Goal: Information Seeking & Learning: Find contact information

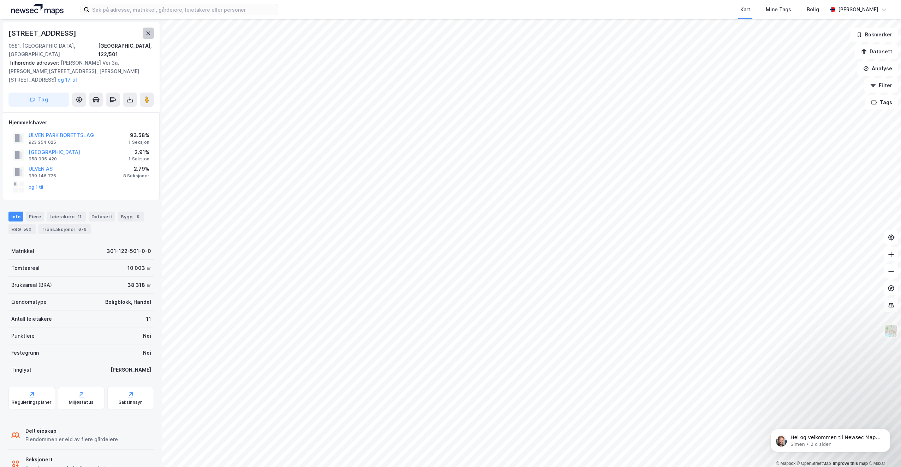
click at [148, 31] on icon at bounding box center [149, 33] width 6 height 6
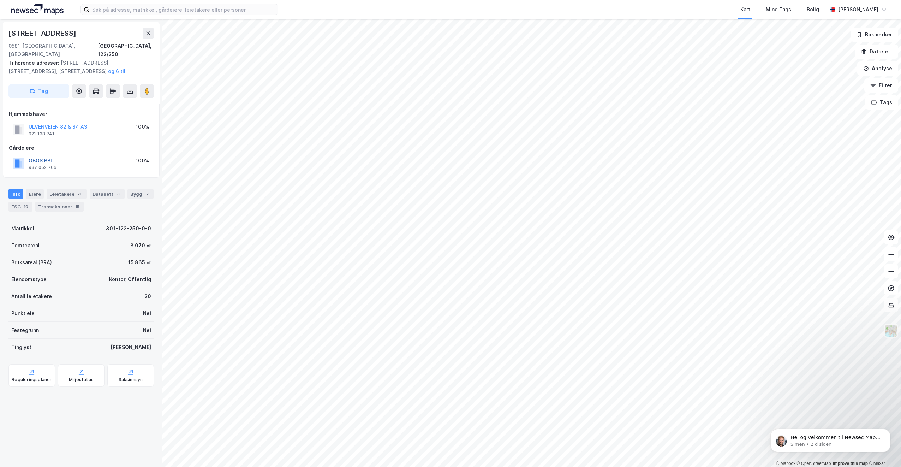
click at [0, 0] on button "OBOS BBL" at bounding box center [0, 0] width 0 height 0
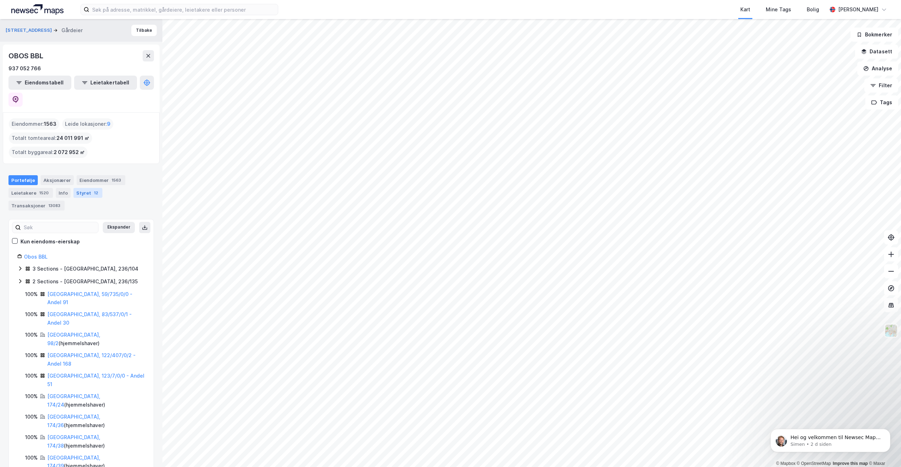
click at [82, 188] on div "Styret 12" at bounding box center [87, 193] width 29 height 10
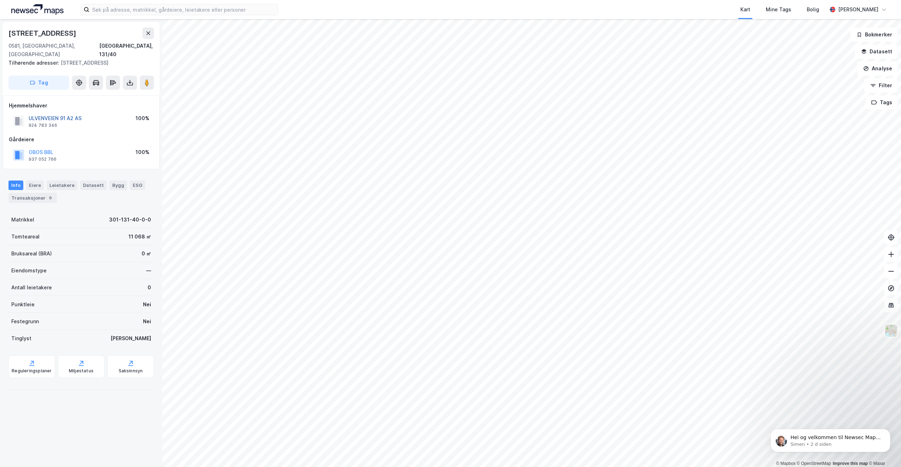
click at [0, 0] on button "ULVENVEIEN 91 A2 AS" at bounding box center [0, 0] width 0 height 0
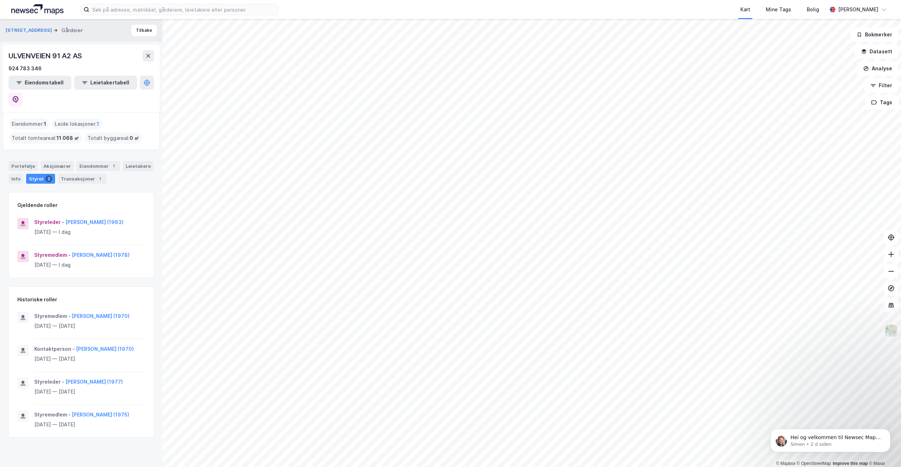
click at [28, 174] on div "Styret 2" at bounding box center [40, 179] width 29 height 10
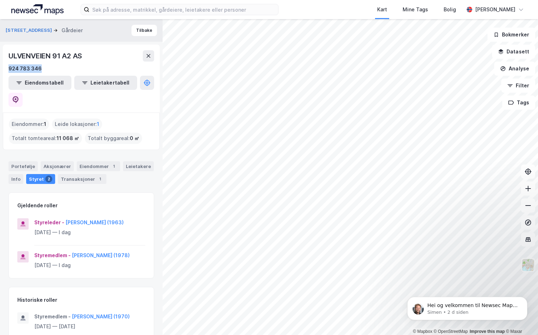
drag, startPoint x: 42, startPoint y: 67, endPoint x: 0, endPoint y: 66, distance: 42.0
click at [0, 66] on div "Ulvenveien 91 Gårdeier Tilbake ULVENVEIEN 91 A2 AS 924 783 346 Eiendomstabell L…" at bounding box center [81, 176] width 162 height 315
drag, startPoint x: 0, startPoint y: 66, endPoint x: 19, endPoint y: 67, distance: 19.1
copy div "924 783 346"
drag, startPoint x: 129, startPoint y: 204, endPoint x: 63, endPoint y: 200, distance: 66.2
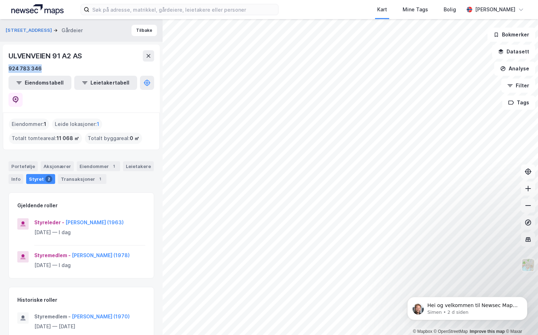
click at [63, 215] on div "Styreleder - [PERSON_NAME] (1963) [DATE] — I dag Styremedlem - [PERSON_NAME] (1…" at bounding box center [81, 246] width 145 height 63
drag, startPoint x: 63, startPoint y: 200, endPoint x: 75, endPoint y: 205, distance: 12.3
copy div "[PERSON_NAME] (1963)"
click at [83, 55] on div "ULVENVEIEN 91 A2 AS" at bounding box center [45, 55] width 75 height 11
drag, startPoint x: 83, startPoint y: 56, endPoint x: 6, endPoint y: 57, distance: 77.4
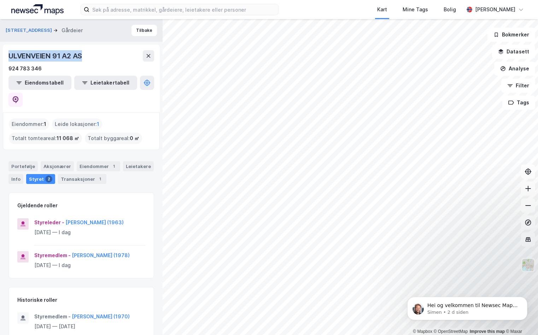
click at [6, 57] on div "ULVENVEIEN 91 A2 AS 924 783 346 Eiendomstabell Leietakertabell" at bounding box center [81, 79] width 157 height 68
drag, startPoint x: 6, startPoint y: 57, endPoint x: 30, endPoint y: 58, distance: 24.4
copy div "ULVENVEIEN 91 A2 AS"
click at [0, 0] on button "[PERSON_NAME] (1963)" at bounding box center [0, 0] width 0 height 0
click at [30, 70] on div "924 783 346" at bounding box center [24, 68] width 33 height 8
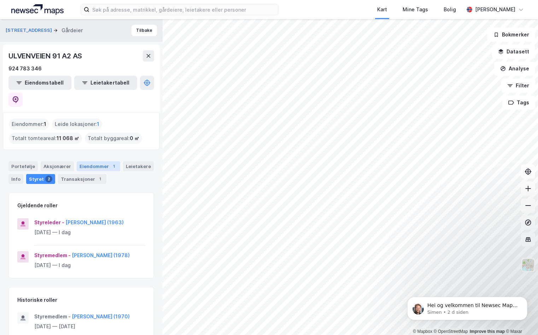
click at [90, 161] on div "Eiendommer 1" at bounding box center [98, 166] width 43 height 10
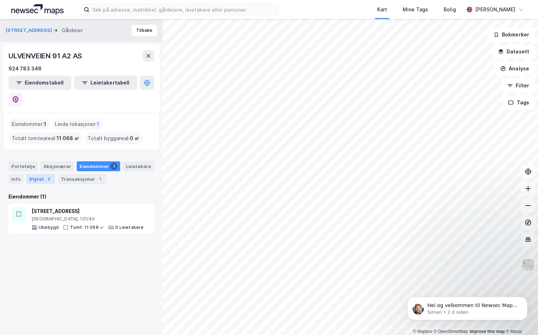
click at [45, 175] on div "2" at bounding box center [48, 178] width 7 height 7
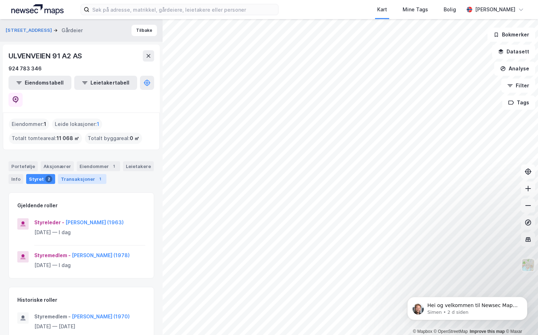
click at [77, 174] on div "Transaksjoner 1" at bounding box center [82, 179] width 48 height 10
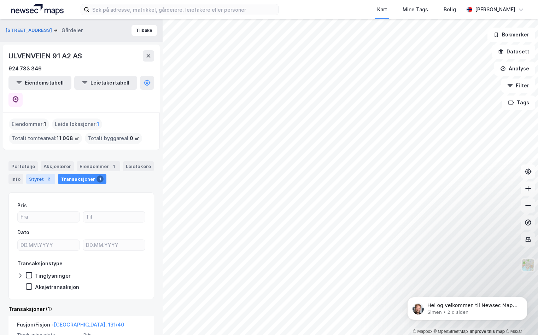
click at [40, 174] on div "Styret 2" at bounding box center [40, 179] width 29 height 10
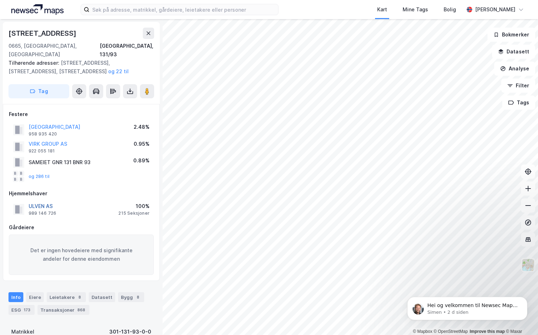
click at [0, 0] on button "ULVEN AS" at bounding box center [0, 0] width 0 height 0
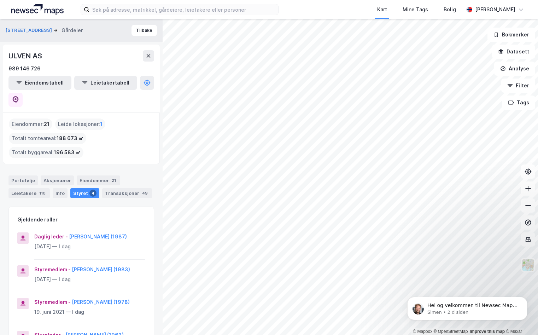
click at [82, 188] on div "Styret 4" at bounding box center [84, 193] width 29 height 10
drag, startPoint x: 31, startPoint y: 70, endPoint x: 71, endPoint y: 69, distance: 40.3
click at [71, 69] on div "989 146 726" at bounding box center [81, 68] width 146 height 8
drag, startPoint x: 48, startPoint y: 68, endPoint x: 6, endPoint y: 69, distance: 42.0
click at [6, 69] on div "ULVEN AS 989 146 726 Eiendomstabell Leietakertabell" at bounding box center [81, 79] width 157 height 68
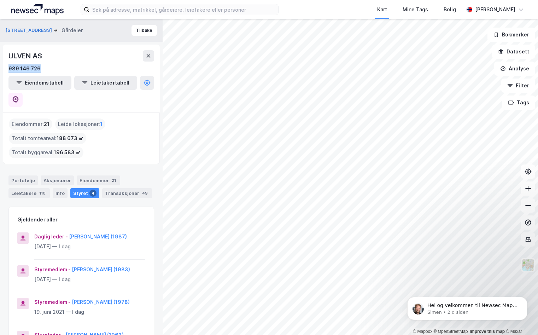
drag, startPoint x: 6, startPoint y: 69, endPoint x: 13, endPoint y: 69, distance: 6.4
copy div "989 146 726"
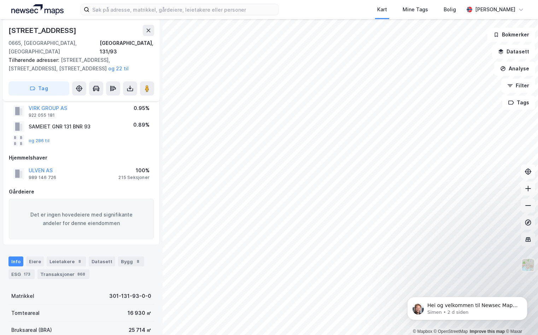
scroll to position [106, 0]
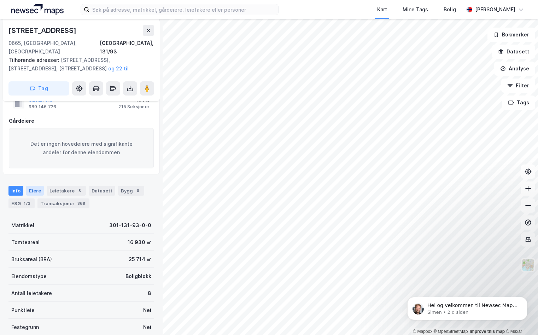
click at [31, 185] on div "Eiere" at bounding box center [35, 190] width 18 height 10
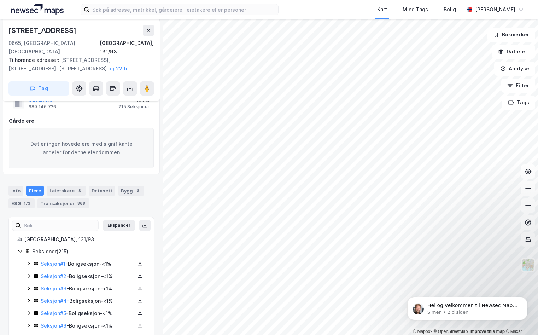
scroll to position [142, 0]
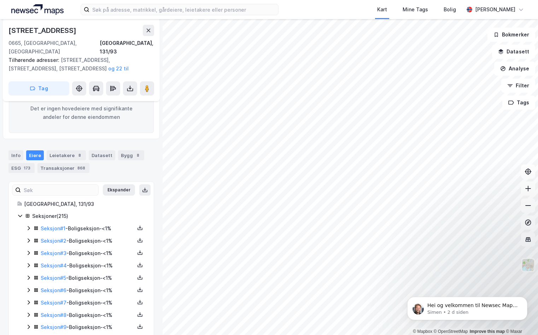
click at [52, 150] on div "Leietakere 8" at bounding box center [66, 155] width 39 height 10
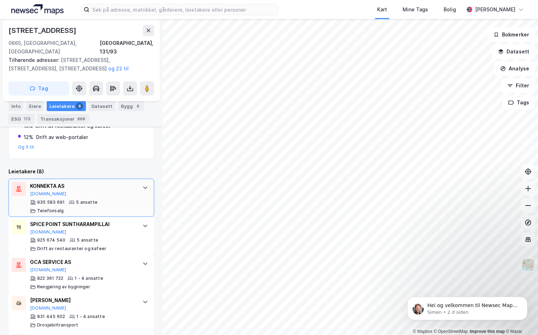
scroll to position [283, 0]
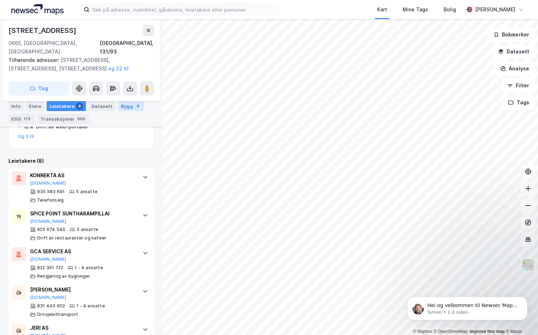
click at [125, 108] on div "Bygg 8" at bounding box center [131, 106] width 26 height 10
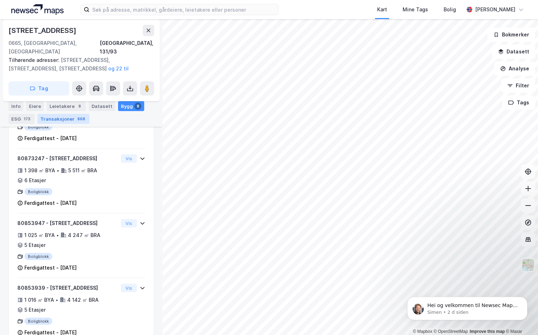
click at [62, 119] on div "Transaksjoner 868" at bounding box center [63, 119] width 52 height 10
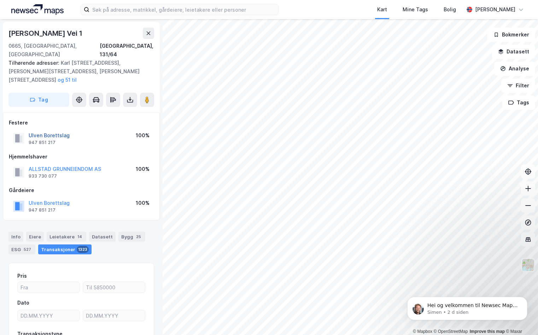
click at [0, 0] on button "Ulven Borettslag" at bounding box center [0, 0] width 0 height 0
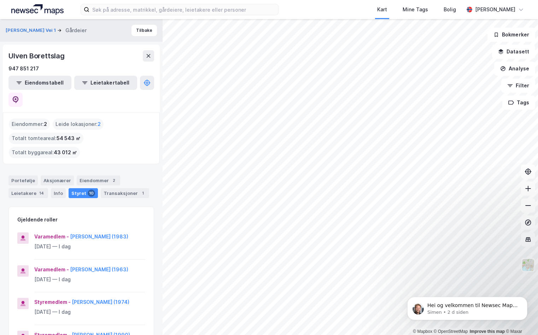
click at [81, 188] on div "Styret 10" at bounding box center [83, 193] width 29 height 10
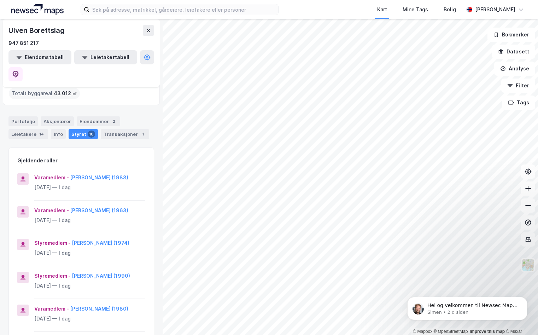
scroll to position [71, 0]
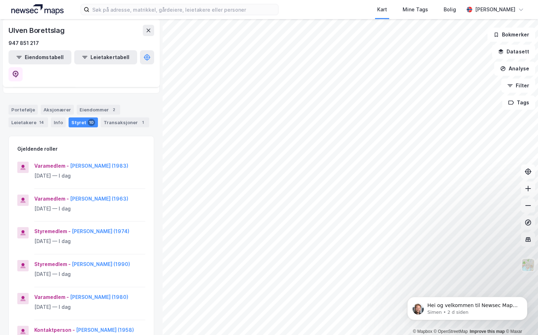
drag, startPoint x: 128, startPoint y: 145, endPoint x: 70, endPoint y: 142, distance: 57.7
click at [70, 159] on div "Varamedlem - [PERSON_NAME] (1983) [DATE] — I dag [GEOGRAPHIC_DATA] - [PERSON_NA…" at bounding box center [81, 321] width 145 height 325
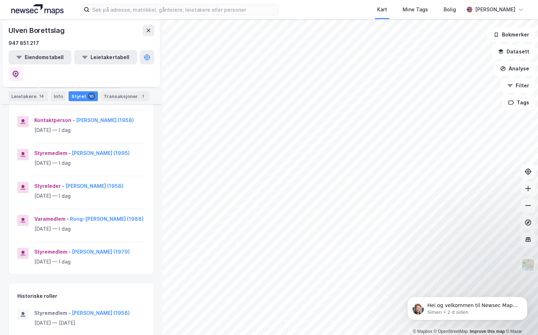
scroll to position [283, 0]
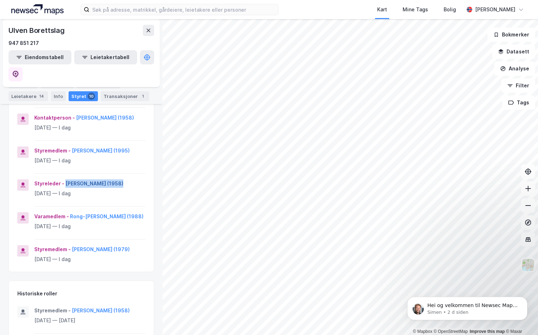
drag, startPoint x: 114, startPoint y: 163, endPoint x: 65, endPoint y: 163, distance: 49.8
click at [65, 179] on div "Styreleder - [PERSON_NAME] (1958)" at bounding box center [89, 183] width 111 height 8
drag, startPoint x: 65, startPoint y: 163, endPoint x: 87, endPoint y: 166, distance: 22.1
copy button "[PERSON_NAME] (1958)"
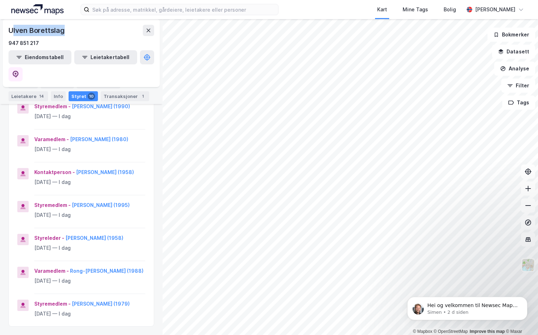
scroll to position [226, 0]
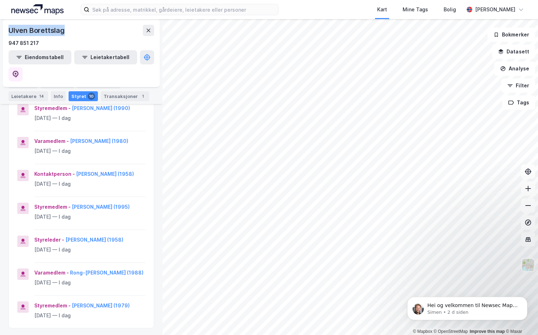
drag, startPoint x: 68, startPoint y: 30, endPoint x: 8, endPoint y: 27, distance: 60.1
click at [8, 27] on div "Ulven Borettslag 947 851 217 Eiendomstabell Leietakertabell" at bounding box center [81, 53] width 157 height 68
copy div "Ulven Borettslag"
drag, startPoint x: 41, startPoint y: 40, endPoint x: 4, endPoint y: 43, distance: 36.8
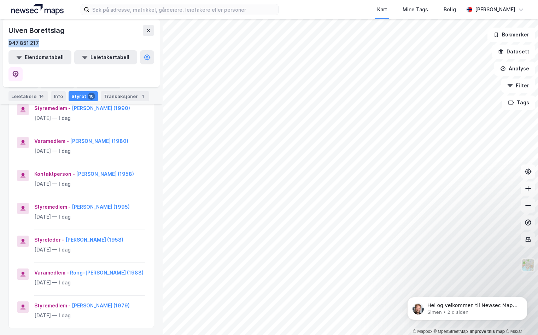
click at [4, 43] on div "Ulven Borettslag 947 851 217 Eiendomstabell Leietakertabell" at bounding box center [81, 53] width 157 height 68
copy div "947 851 217"
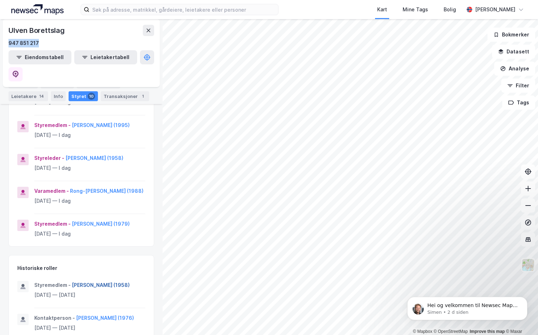
scroll to position [297, 0]
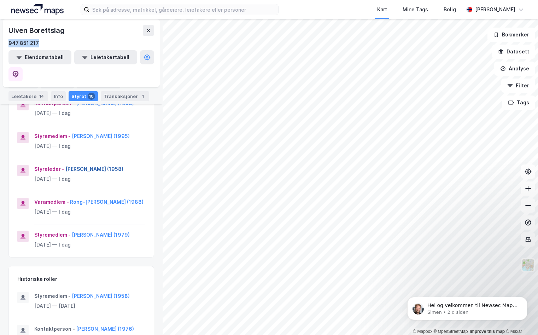
click at [0, 0] on button "[PERSON_NAME] (1958)" at bounding box center [0, 0] width 0 height 0
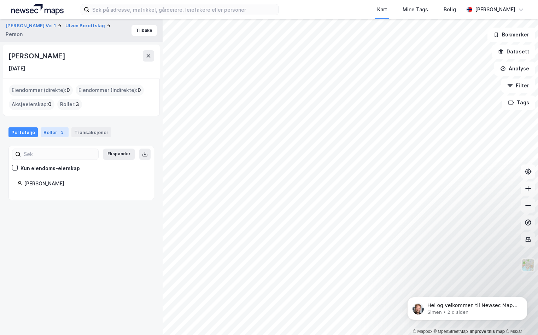
click at [54, 133] on div "Roller 3" at bounding box center [55, 132] width 28 height 10
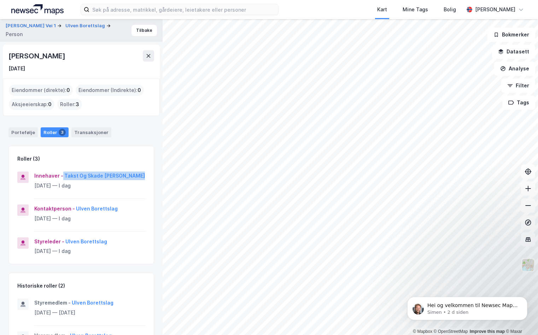
drag, startPoint x: 62, startPoint y: 174, endPoint x: 135, endPoint y: 178, distance: 72.8
click at [135, 178] on div "Innehaver - Takst Og Skade [PERSON_NAME]" at bounding box center [89, 175] width 111 height 8
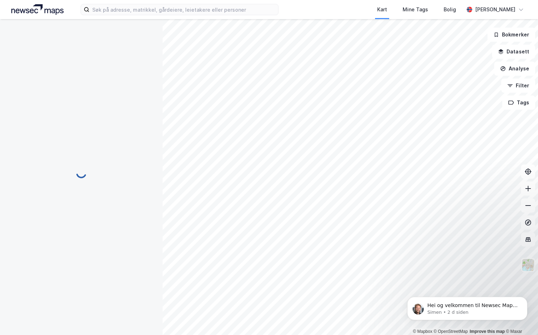
scroll to position [0, 0]
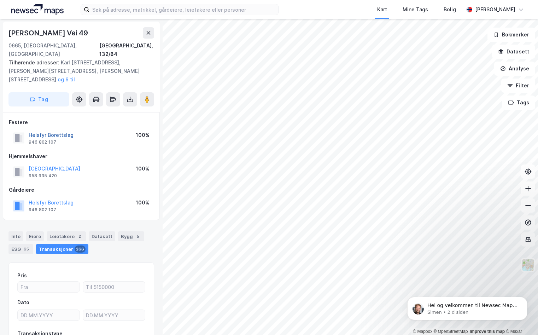
click at [0, 0] on button "Helsfyr Borettslag" at bounding box center [0, 0] width 0 height 0
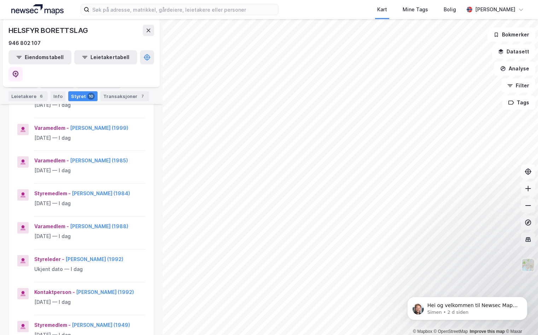
scroll to position [106, 0]
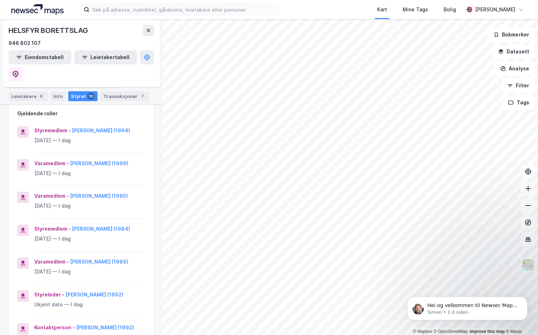
click at [143, 226] on div "Styremedlem - [PERSON_NAME] (1984) [DATE] — I dag" at bounding box center [81, 237] width 145 height 27
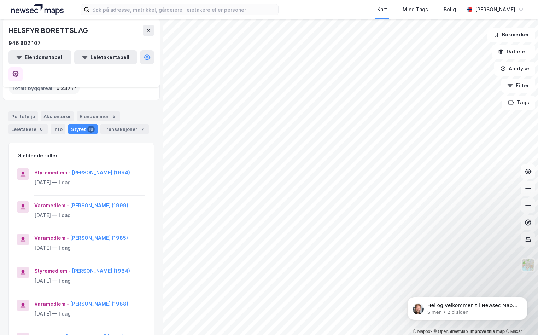
scroll to position [141, 0]
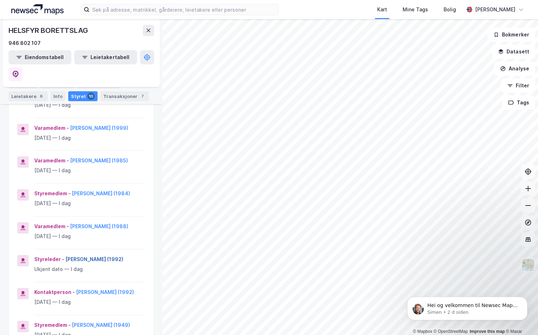
drag, startPoint x: 127, startPoint y: 244, endPoint x: 65, endPoint y: 243, distance: 62.2
click at [65, 255] on div "Styreleder - [PERSON_NAME] (1992)" at bounding box center [89, 259] width 111 height 8
drag, startPoint x: 65, startPoint y: 243, endPoint x: 108, endPoint y: 246, distance: 43.5
copy button "[PERSON_NAME] (1992)"
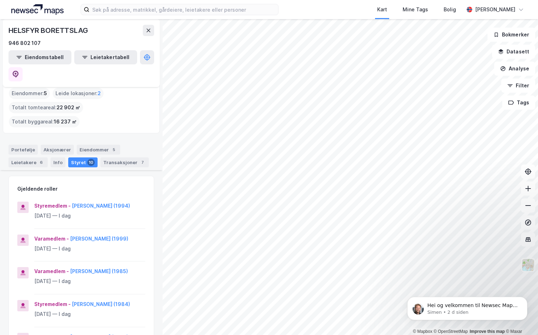
scroll to position [0, 0]
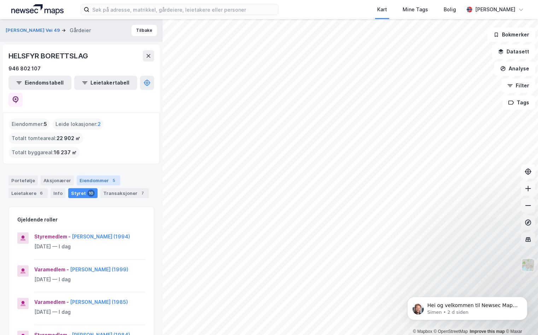
click at [97, 175] on div "Eiendommer 5" at bounding box center [98, 180] width 43 height 10
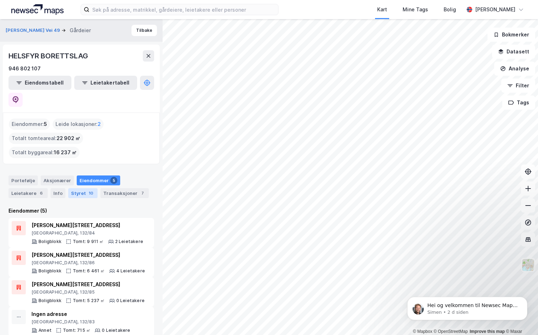
click at [73, 188] on div "Styret 10" at bounding box center [82, 193] width 29 height 10
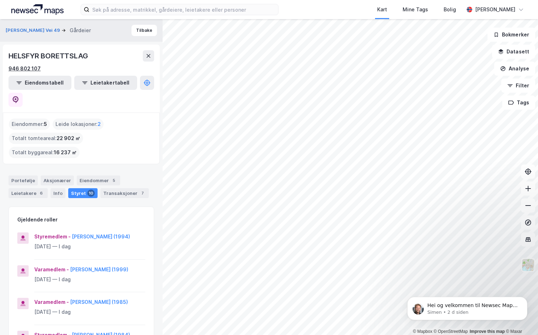
click at [26, 69] on div "946 802 107" at bounding box center [24, 68] width 32 height 8
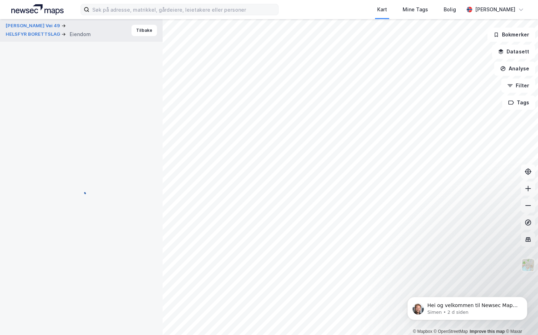
scroll to position [0, 0]
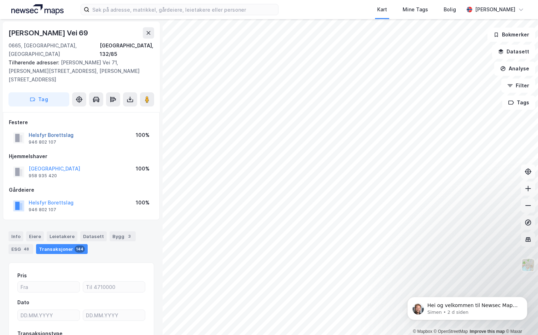
click at [0, 0] on button "Helsfyr Borettslag" at bounding box center [0, 0] width 0 height 0
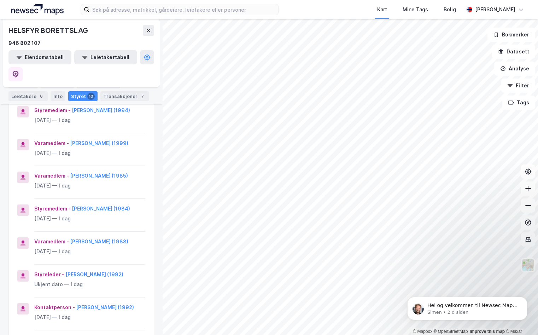
scroll to position [141, 0]
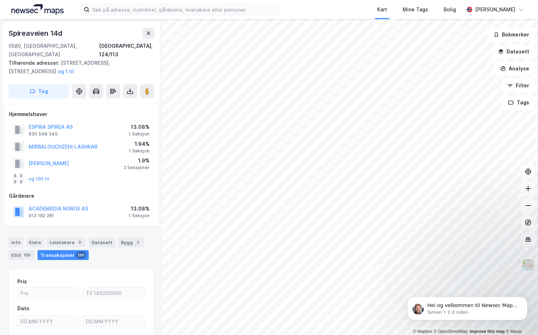
scroll to position [0, 0]
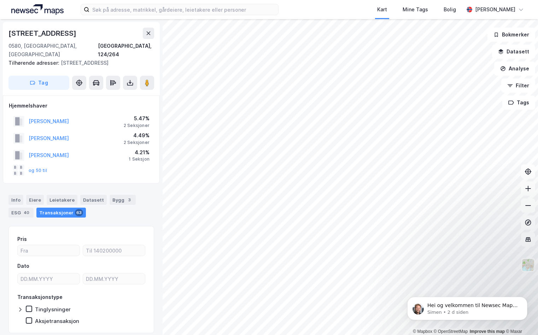
scroll to position [0, 0]
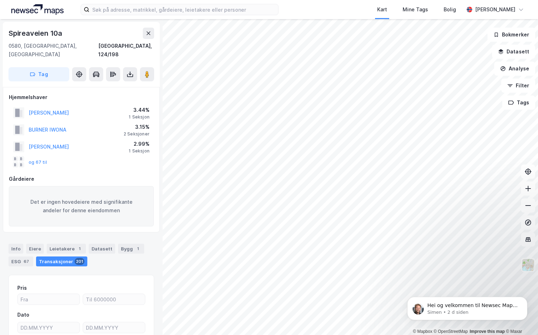
scroll to position [0, 0]
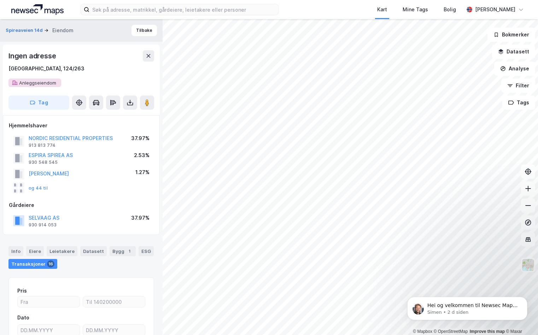
scroll to position [1, 0]
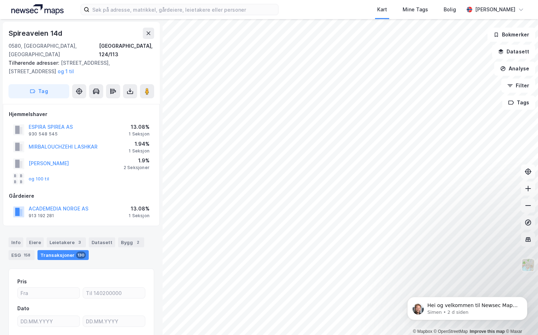
scroll to position [1, 0]
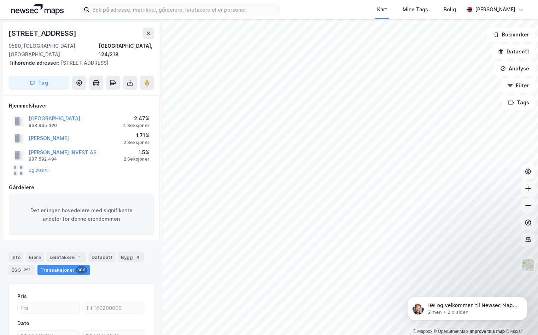
scroll to position [1, 0]
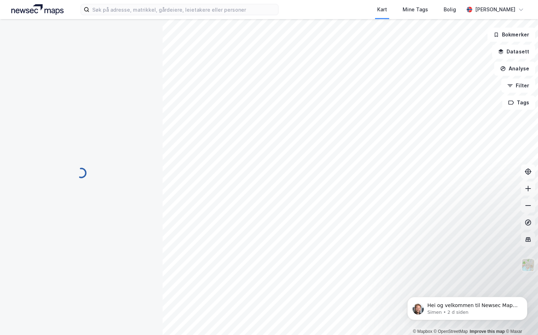
scroll to position [1, 0]
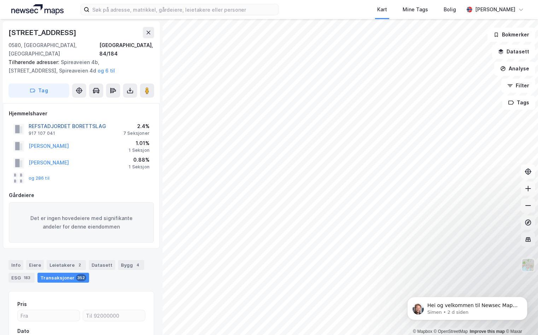
click at [0, 0] on button "REFSTADJORDET BORETTSLAG" at bounding box center [0, 0] width 0 height 0
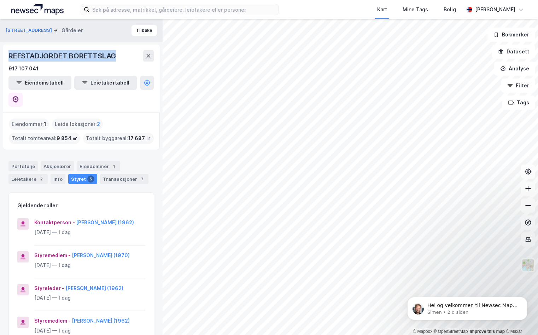
drag, startPoint x: 115, startPoint y: 55, endPoint x: 10, endPoint y: 56, distance: 105.6
click at [10, 56] on div "REFSTADJORDET BORETTSLAG" at bounding box center [62, 55] width 109 height 11
drag, startPoint x: 10, startPoint y: 56, endPoint x: 16, endPoint y: 56, distance: 6.0
copy div "REFSTADJORDET BORETTSLAG"
click at [27, 67] on div "917 107 041" at bounding box center [23, 68] width 30 height 8
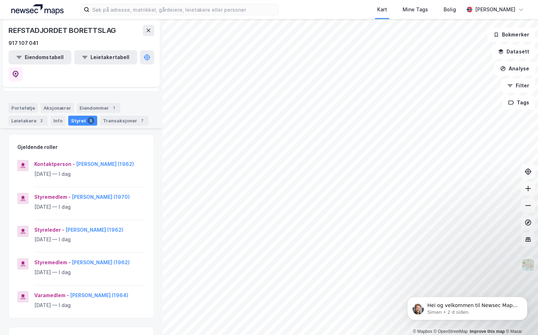
scroll to position [71, 0]
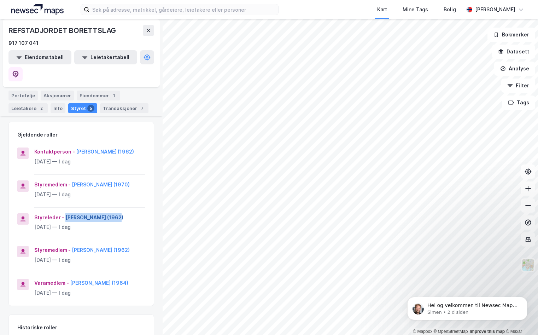
drag, startPoint x: 120, startPoint y: 209, endPoint x: 64, endPoint y: 207, distance: 56.5
click at [64, 213] on div "Styreleder - [PERSON_NAME] (1962)" at bounding box center [89, 217] width 111 height 8
drag, startPoint x: 64, startPoint y: 207, endPoint x: 92, endPoint y: 208, distance: 28.3
click at [19, 41] on div "917 107 041" at bounding box center [23, 43] width 30 height 8
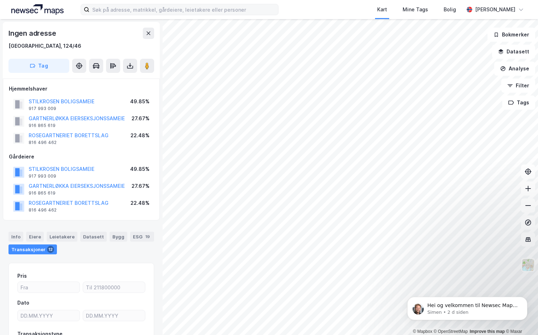
scroll to position [1, 0]
click at [0, 0] on button "STILKROSEN BOLIGSAMEIE" at bounding box center [0, 0] width 0 height 0
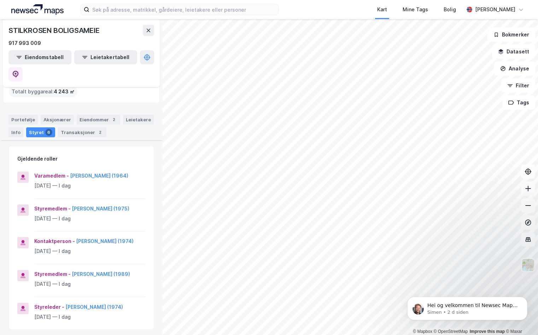
scroll to position [71, 0]
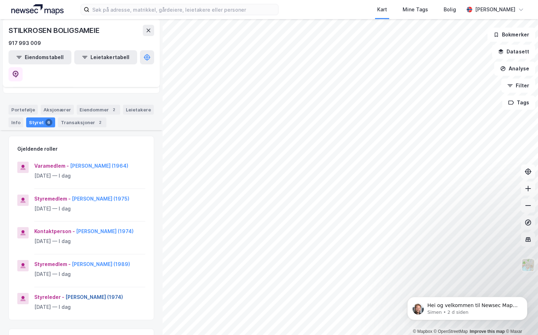
drag, startPoint x: 134, startPoint y: 280, endPoint x: 66, endPoint y: 280, distance: 68.2
click at [66, 292] on div "Styreleder - [PERSON_NAME] (1974)" at bounding box center [89, 296] width 111 height 8
drag, startPoint x: 66, startPoint y: 280, endPoint x: 94, endPoint y: 282, distance: 28.3
drag, startPoint x: 99, startPoint y: 30, endPoint x: 9, endPoint y: 33, distance: 90.5
click at [9, 33] on div "STILKROSEN BOLIGSAMEIE" at bounding box center [54, 30] width 93 height 11
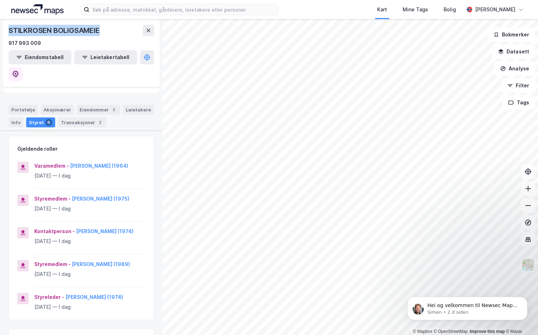
drag, startPoint x: 9, startPoint y: 33, endPoint x: 86, endPoint y: 30, distance: 77.4
click at [25, 43] on div "917 993 009" at bounding box center [24, 43] width 32 height 8
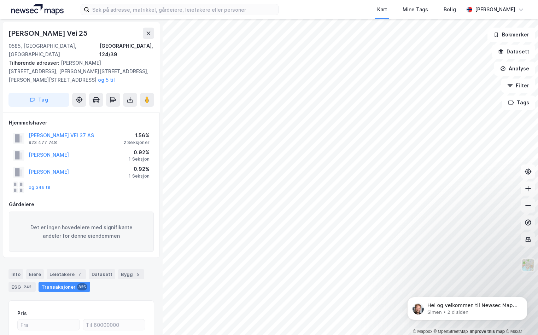
scroll to position [1, 0]
click at [0, 0] on button "[PERSON_NAME] VEI 37 AS" at bounding box center [0, 0] width 0 height 0
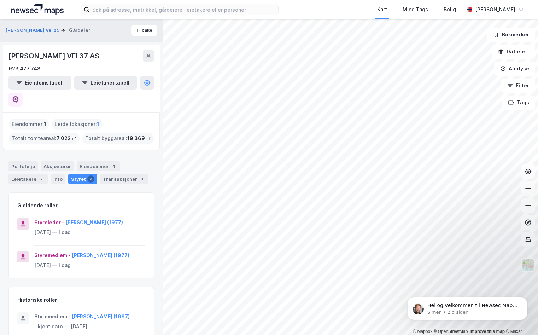
click at [99, 54] on div "[PERSON_NAME] VEI 37 AS" at bounding box center [54, 55] width 92 height 11
drag, startPoint x: 61, startPoint y: 57, endPoint x: 9, endPoint y: 58, distance: 51.9
click at [9, 58] on div "[PERSON_NAME] VEI 37 AS" at bounding box center [54, 55] width 92 height 11
drag, startPoint x: 100, startPoint y: 54, endPoint x: 9, endPoint y: 56, distance: 90.8
click at [9, 56] on div "[PERSON_NAME] VEI 37 AS" at bounding box center [54, 55] width 92 height 11
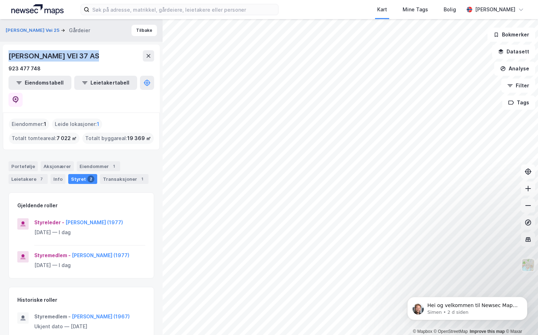
drag, startPoint x: 9, startPoint y: 56, endPoint x: 54, endPoint y: 56, distance: 44.9
click at [23, 66] on div "923 477 748" at bounding box center [24, 68] width 32 height 8
drag, startPoint x: 115, startPoint y: 204, endPoint x: 64, endPoint y: 203, distance: 50.9
click at [64, 218] on div "Styreleder - [PERSON_NAME] (1977)" at bounding box center [89, 222] width 111 height 8
drag, startPoint x: 64, startPoint y: 203, endPoint x: 97, endPoint y: 205, distance: 33.2
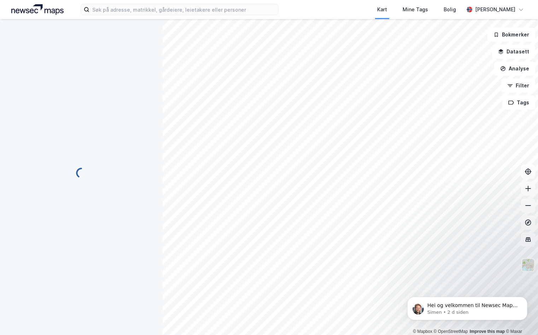
scroll to position [1, 0]
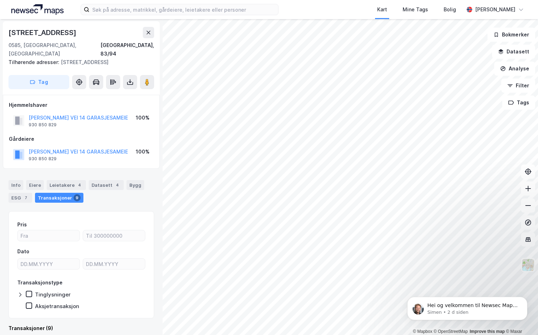
scroll to position [1, 0]
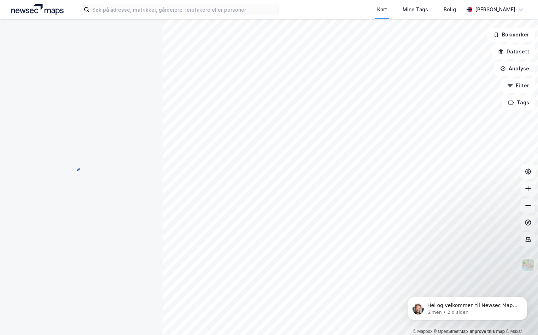
scroll to position [1, 0]
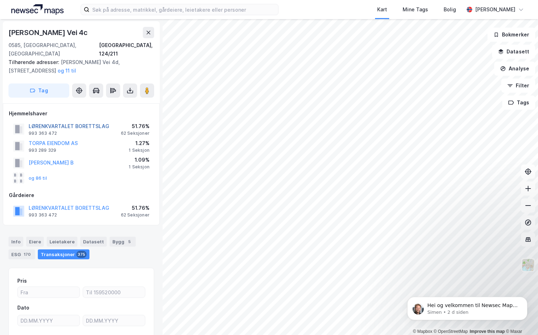
click at [0, 0] on button "LØRENKVARTALET BORETTSLAG" at bounding box center [0, 0] width 0 height 0
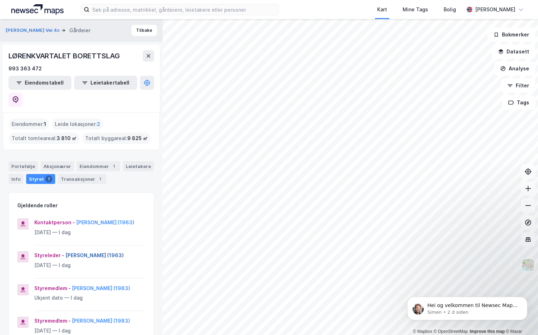
scroll to position [35, 0]
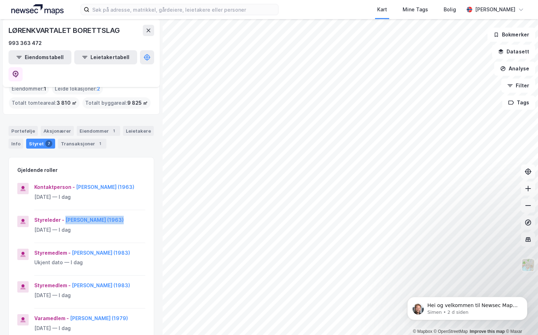
drag, startPoint x: 117, startPoint y: 201, endPoint x: 65, endPoint y: 206, distance: 52.1
click at [65, 215] on div "Styreleder - [PERSON_NAME] (1963)" at bounding box center [89, 219] width 111 height 8
drag, startPoint x: 65, startPoint y: 206, endPoint x: 68, endPoint y: 203, distance: 4.0
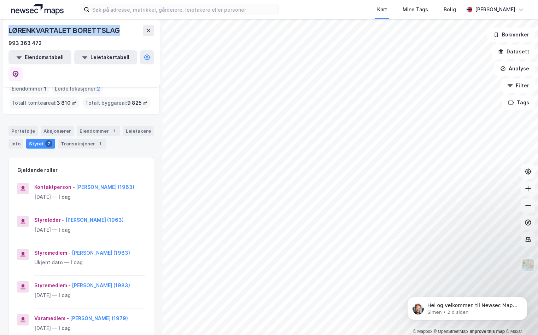
drag, startPoint x: 119, startPoint y: 29, endPoint x: 9, endPoint y: 29, distance: 109.5
click at [9, 29] on div "LØRENKVARTALET BORETTSLAG" at bounding box center [64, 30] width 113 height 11
click at [28, 44] on div "993 363 472" at bounding box center [24, 43] width 33 height 8
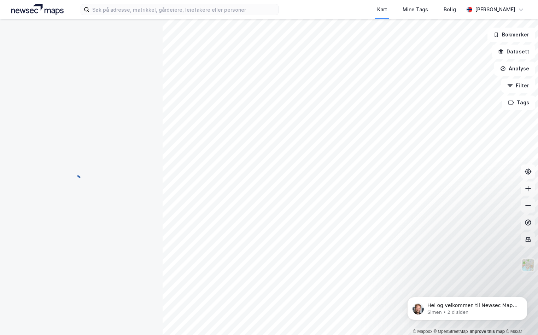
scroll to position [1, 0]
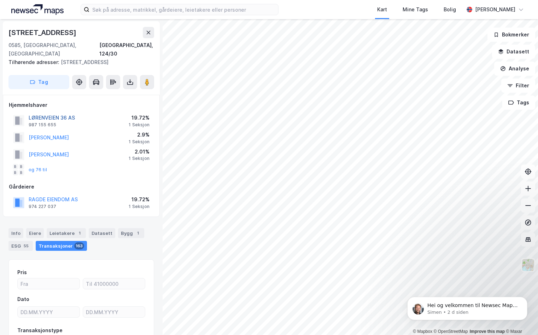
click at [0, 0] on button "LØRENVEIEN 36 AS" at bounding box center [0, 0] width 0 height 0
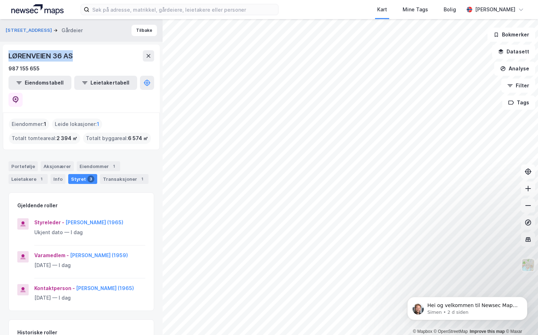
drag, startPoint x: 75, startPoint y: 55, endPoint x: 8, endPoint y: 54, distance: 66.8
click at [8, 54] on div "LØRENVEIEN 36 AS 987 155 655 Eiendomstabell Leietakertabell" at bounding box center [81, 79] width 157 height 68
drag, startPoint x: 8, startPoint y: 54, endPoint x: 26, endPoint y: 54, distance: 17.7
click at [28, 70] on div "987 155 655" at bounding box center [23, 68] width 31 height 8
drag, startPoint x: 117, startPoint y: 202, endPoint x: 64, endPoint y: 205, distance: 52.7
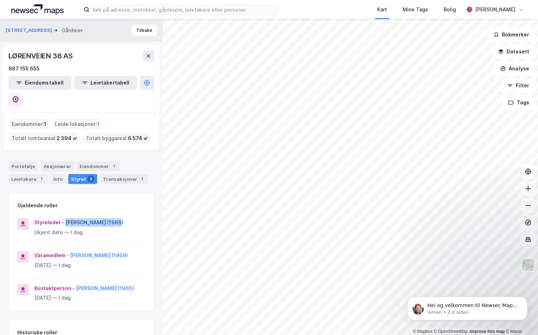
click at [64, 218] on div "Styreleder - [PERSON_NAME] (1965)" at bounding box center [89, 222] width 111 height 8
drag, startPoint x: 64, startPoint y: 205, endPoint x: 93, endPoint y: 206, distance: 28.6
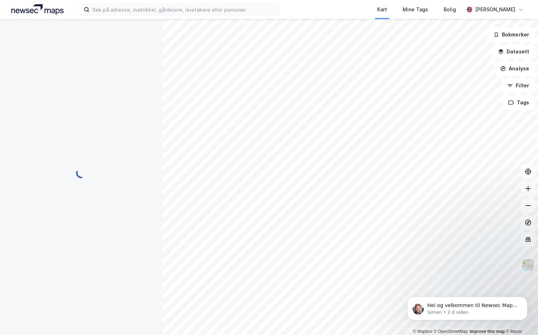
scroll to position [1, 0]
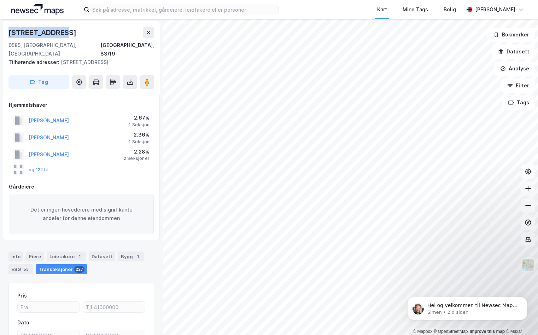
drag, startPoint x: 56, startPoint y: 32, endPoint x: 3, endPoint y: 30, distance: 53.0
click at [3, 30] on div "[STREET_ADDRESS], 83/19 Tilhørende adresser: [STREET_ADDRESS] Tag" at bounding box center [81, 57] width 157 height 73
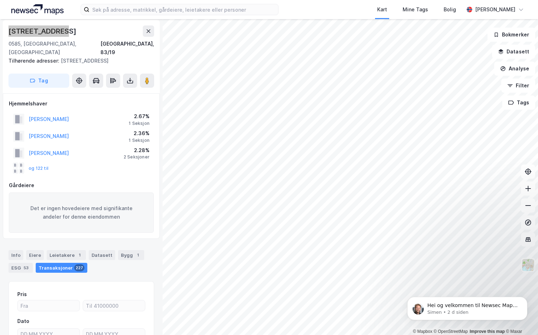
scroll to position [0, 0]
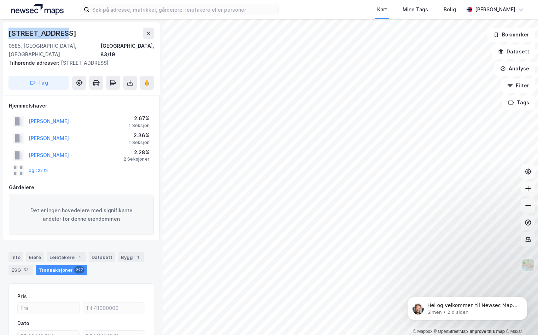
click at [36, 34] on div "[STREET_ADDRESS]" at bounding box center [42, 33] width 69 height 11
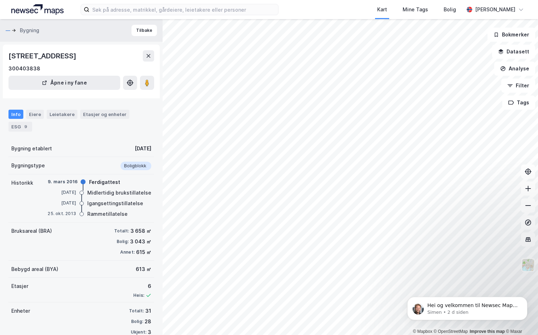
scroll to position [0, 0]
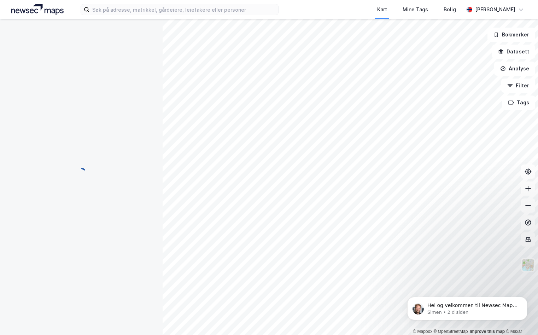
scroll to position [0, 0]
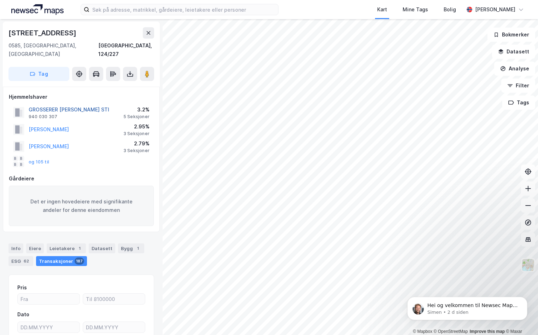
click at [0, 0] on button "GROSSERER [PERSON_NAME] STI" at bounding box center [0, 0] width 0 height 0
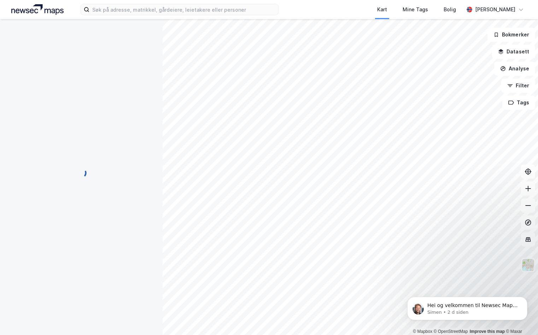
scroll to position [0, 0]
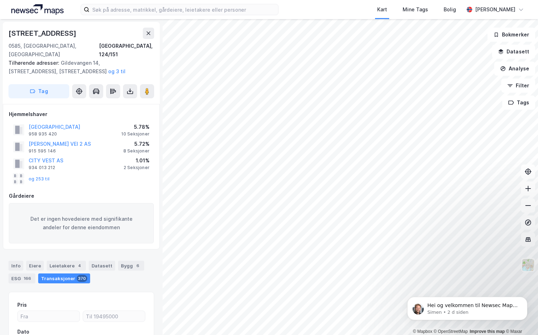
scroll to position [0, 0]
click at [65, 260] on div "Leietakere 7" at bounding box center [66, 265] width 39 height 10
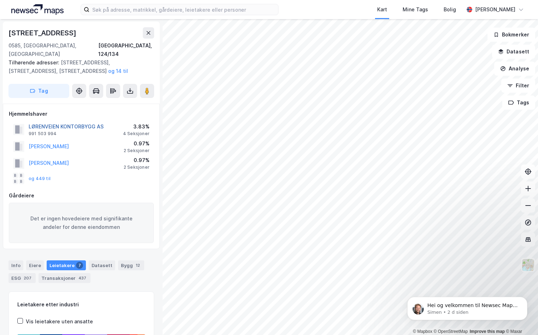
click at [0, 0] on button "LØRENVEIEN KONTORBYGG AS" at bounding box center [0, 0] width 0 height 0
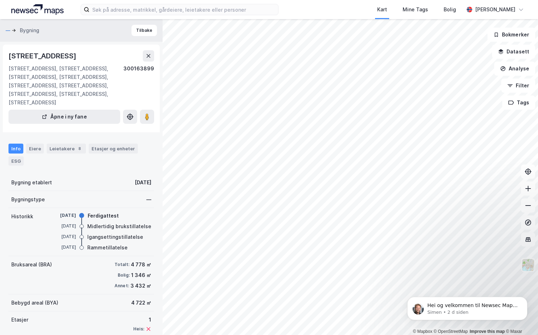
scroll to position [0, 0]
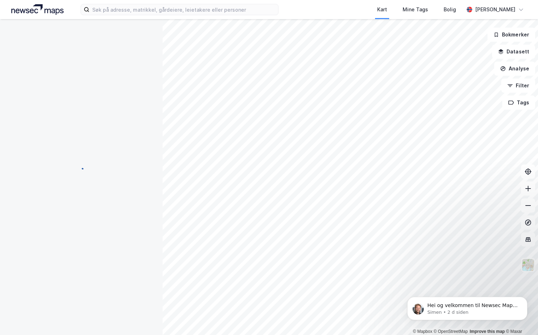
scroll to position [0, 0]
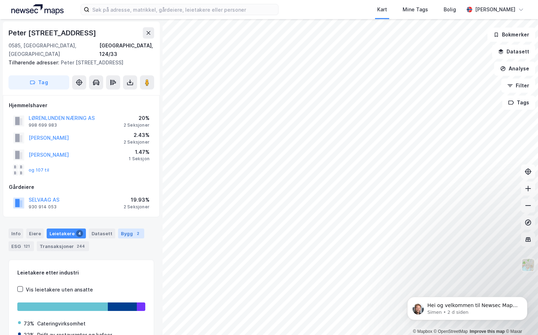
click at [122, 228] on div "Bygg 2" at bounding box center [131, 233] width 26 height 10
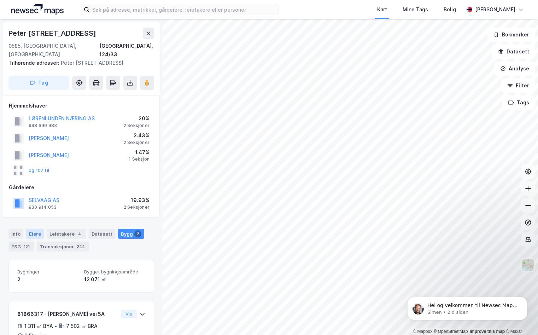
click at [35, 229] on div "Eiere" at bounding box center [35, 234] width 18 height 10
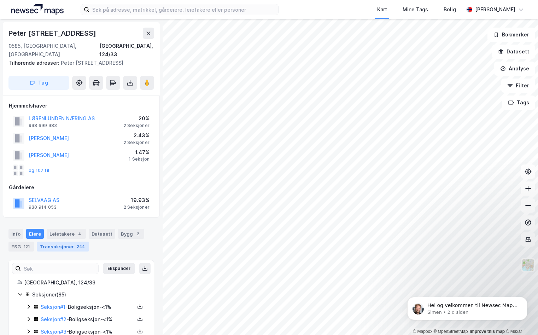
click at [55, 241] on div "Transaksjoner 244" at bounding box center [63, 246] width 52 height 10
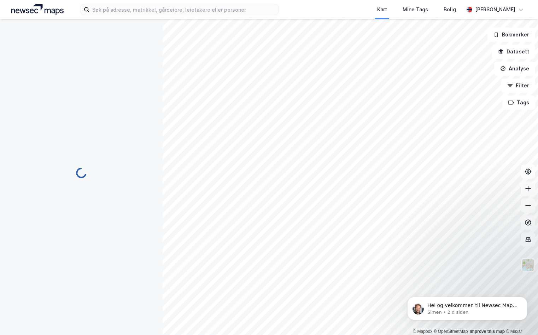
scroll to position [0, 0]
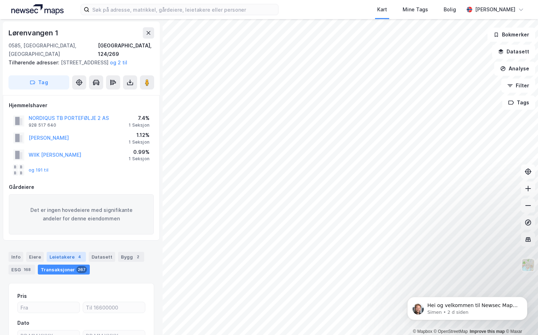
click at [71, 255] on div "Leietakere 4" at bounding box center [66, 256] width 39 height 10
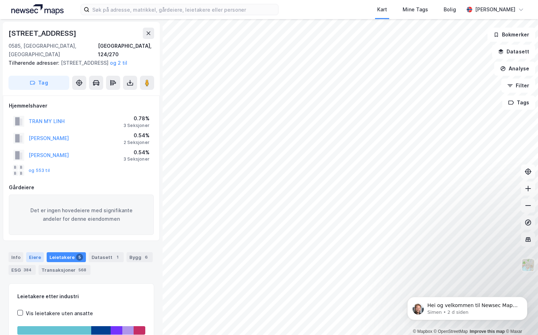
click at [35, 257] on div "Eiere" at bounding box center [35, 257] width 18 height 10
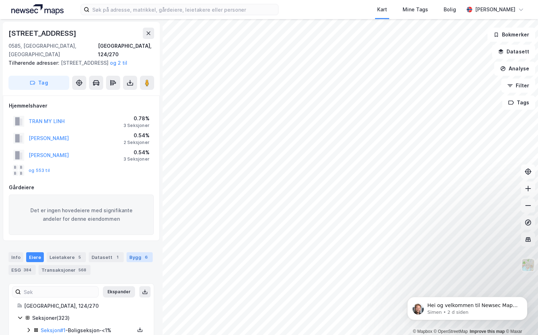
click at [134, 260] on div "Bygg 6" at bounding box center [139, 257] width 26 height 10
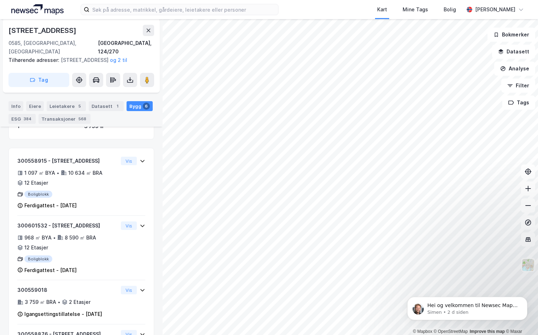
scroll to position [223, 0]
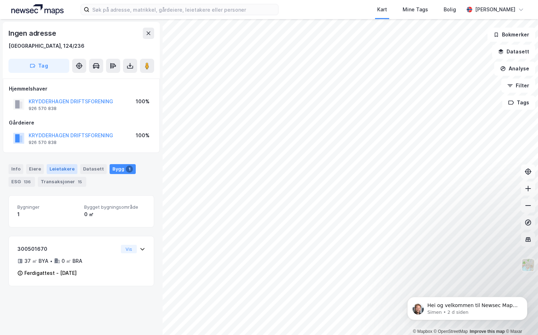
click at [61, 169] on div "Leietakere" at bounding box center [62, 169] width 31 height 10
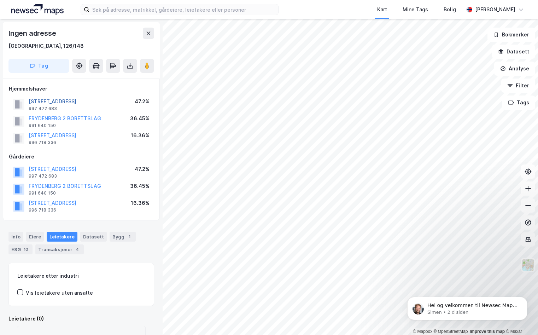
click at [0, 0] on button "[STREET_ADDRESS]" at bounding box center [0, 0] width 0 height 0
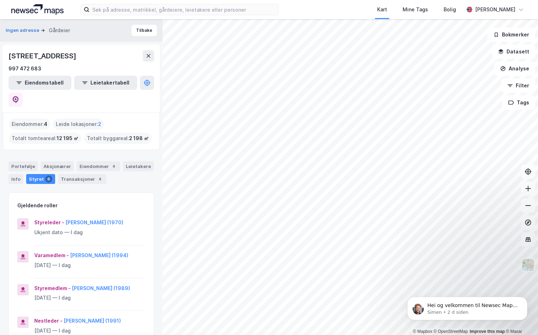
drag, startPoint x: 134, startPoint y: 55, endPoint x: 5, endPoint y: 50, distance: 129.8
click at [5, 50] on div "FRYDENBERGVEIEN 56/58/60 SAMEIE 997 472 683 Eiendomstabell Leietakertabell" at bounding box center [81, 79] width 157 height 68
drag, startPoint x: 5, startPoint y: 50, endPoint x: 52, endPoint y: 56, distance: 47.8
click at [26, 70] on div "997 472 683" at bounding box center [24, 68] width 33 height 8
drag, startPoint x: 120, startPoint y: 201, endPoint x: 64, endPoint y: 206, distance: 56.0
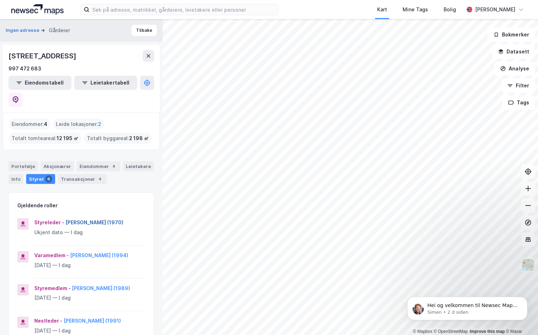
click at [64, 218] on div "Styreleder - [PERSON_NAME] (1970)" at bounding box center [89, 222] width 111 height 8
drag, startPoint x: 64, startPoint y: 206, endPoint x: 87, endPoint y: 202, distance: 23.2
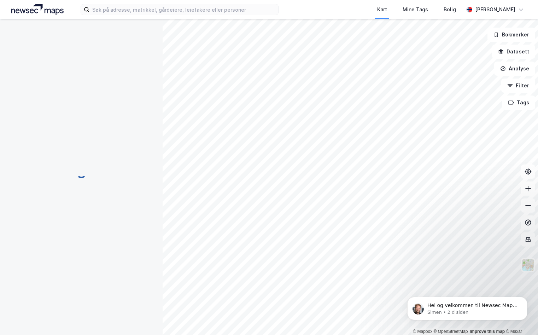
scroll to position [0, 0]
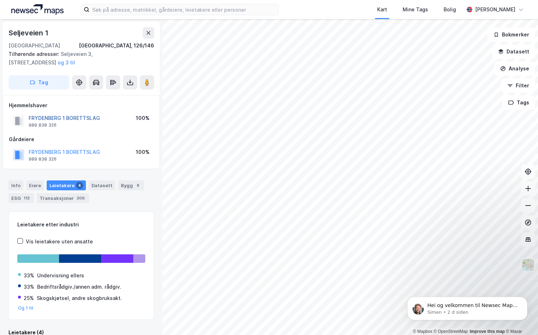
click at [0, 0] on button "FRYDENBERG 1 BORETTSLAG" at bounding box center [0, 0] width 0 height 0
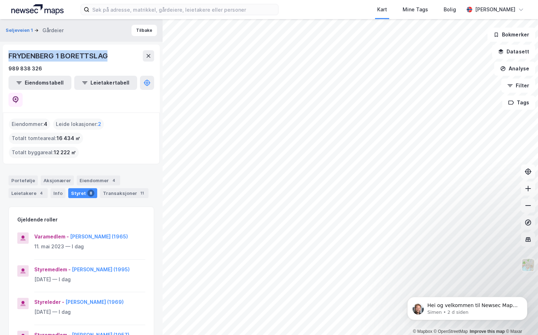
drag, startPoint x: 111, startPoint y: 56, endPoint x: 9, endPoint y: 48, distance: 102.8
click at [9, 48] on div "FRYDENBERG 1 BORETTSLAG 989 838 326 Eiendomstabell Leietakertabell" at bounding box center [81, 79] width 157 height 68
drag, startPoint x: 9, startPoint y: 48, endPoint x: 61, endPoint y: 56, distance: 52.6
click at [35, 69] on div "989 838 326" at bounding box center [25, 68] width 34 height 8
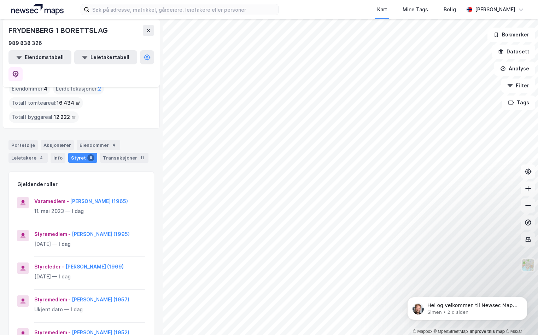
scroll to position [71, 0]
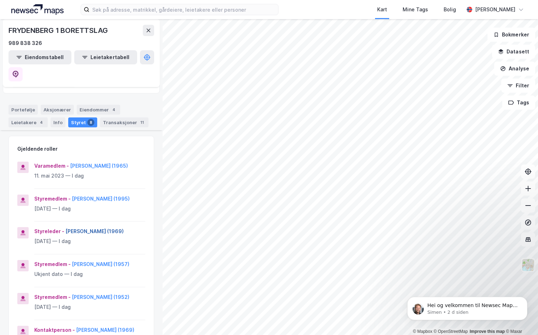
drag, startPoint x: 140, startPoint y: 208, endPoint x: 65, endPoint y: 206, distance: 74.9
click at [65, 227] on div "Styreleder - [PERSON_NAME] (1969) [DATE] — I dag" at bounding box center [81, 240] width 145 height 27
drag, startPoint x: 65, startPoint y: 206, endPoint x: 125, endPoint y: 209, distance: 60.5
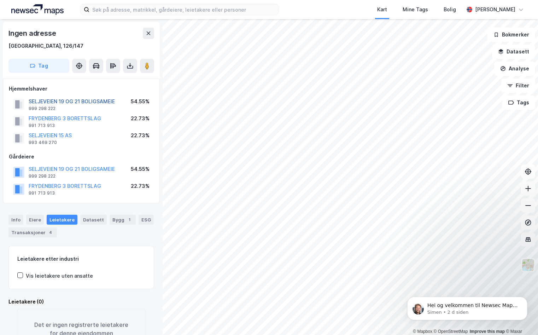
click at [0, 0] on button "SELJEVEIEN 19 OG 21 BOLIGSAMEIE" at bounding box center [0, 0] width 0 height 0
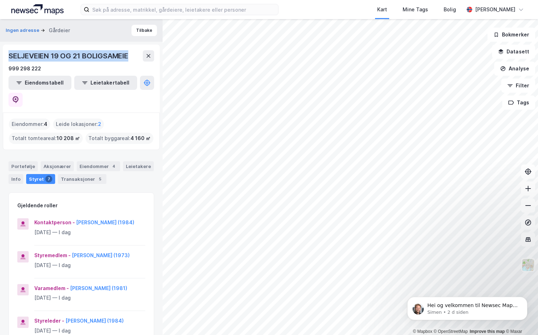
drag, startPoint x: 118, startPoint y: 56, endPoint x: 6, endPoint y: 53, distance: 112.7
click at [6, 53] on div "SELJEVEIEN 19 OG 21 BOLIGSAMEIE 999 298 222 Eiendomstabell Leietakertabell" at bounding box center [81, 79] width 157 height 68
drag, startPoint x: 6, startPoint y: 53, endPoint x: 82, endPoint y: 58, distance: 76.8
click at [32, 69] on div "999 298 222" at bounding box center [24, 68] width 32 height 8
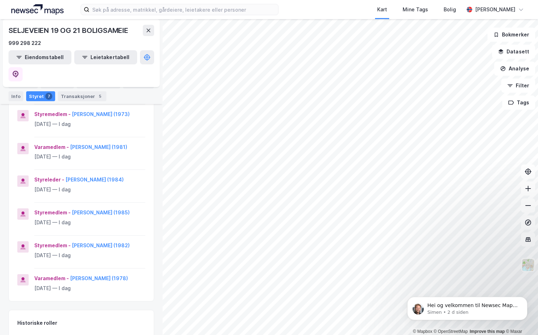
scroll to position [141, 0]
drag, startPoint x: 128, startPoint y: 160, endPoint x: 64, endPoint y: 158, distance: 63.6
click at [64, 175] on div "Styreleder - [PERSON_NAME] (1984)" at bounding box center [89, 179] width 111 height 8
drag, startPoint x: 64, startPoint y: 158, endPoint x: 83, endPoint y: 160, distance: 18.5
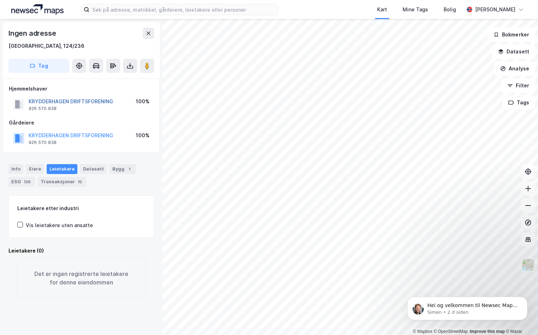
click at [0, 0] on button "KRYDDERHAGEN DRIFTSFORENING" at bounding box center [0, 0] width 0 height 0
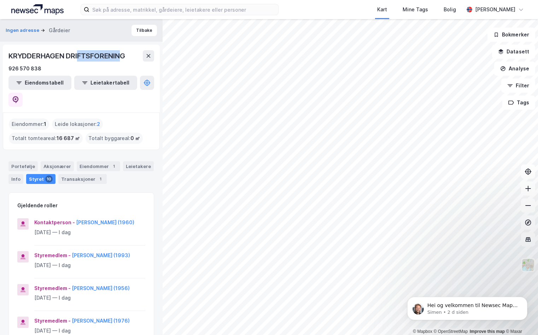
drag, startPoint x: 118, startPoint y: 56, endPoint x: 80, endPoint y: 55, distance: 38.2
click at [80, 55] on div "KRYDDERHAGEN DRIFTSFORENING" at bounding box center [67, 55] width 118 height 11
drag, startPoint x: 80, startPoint y: 55, endPoint x: 9, endPoint y: 50, distance: 71.6
click at [9, 50] on div "KRYDDERHAGEN DRIFTSFORENING 926 570 838 Eiendomstabell Leietakertabell" at bounding box center [81, 79] width 157 height 68
drag, startPoint x: 9, startPoint y: 50, endPoint x: 47, endPoint y: 53, distance: 38.3
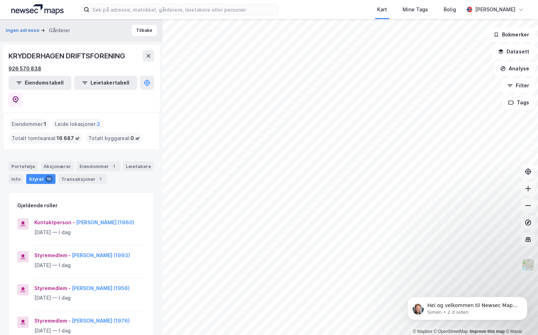
click at [35, 67] on div "926 570 838" at bounding box center [24, 68] width 33 height 8
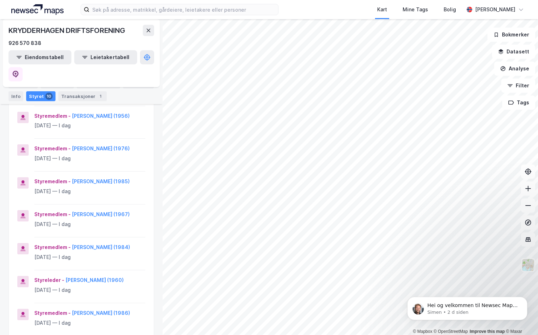
scroll to position [177, 0]
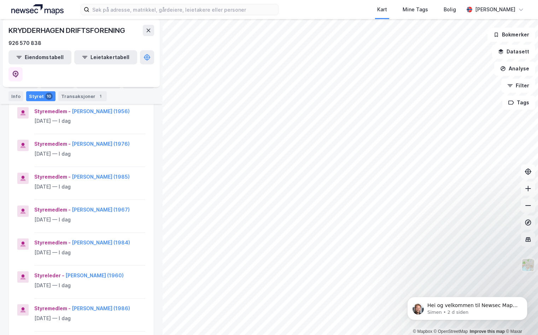
drag, startPoint x: 130, startPoint y: 282, endPoint x: 63, endPoint y: 283, distance: 66.4
click at [63, 279] on div "Styreleder - [PERSON_NAME] (1960)" at bounding box center [89, 275] width 111 height 8
drag, startPoint x: 63, startPoint y: 283, endPoint x: 99, endPoint y: 283, distance: 35.7
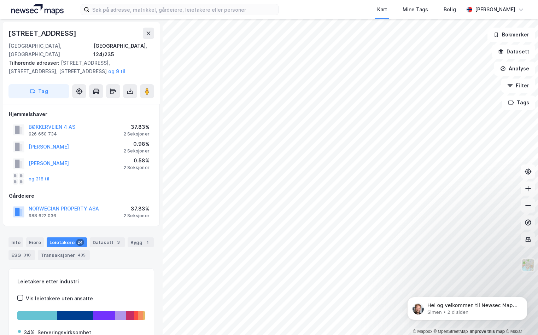
scroll to position [0, 0]
click at [0, 0] on button "BØKKERVEIEN 4 AS" at bounding box center [0, 0] width 0 height 0
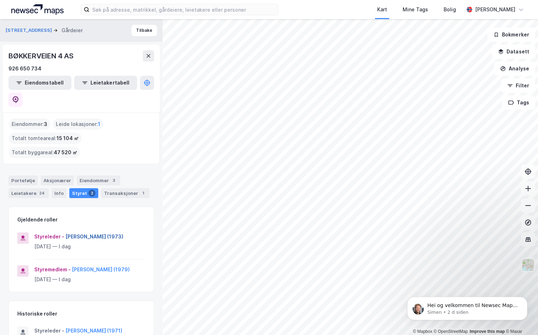
drag, startPoint x: 130, startPoint y: 203, endPoint x: 64, endPoint y: 206, distance: 65.7
click at [64, 232] on div "Styreleder - [PERSON_NAME] (1973)" at bounding box center [89, 236] width 111 height 8
drag, startPoint x: 64, startPoint y: 206, endPoint x: 93, endPoint y: 204, distance: 28.7
click at [25, 70] on div "926 650 734" at bounding box center [24, 68] width 33 height 8
drag, startPoint x: 77, startPoint y: 55, endPoint x: 9, endPoint y: 57, distance: 68.6
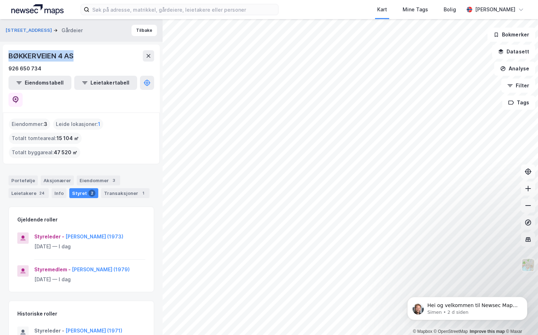
click at [9, 57] on div "BØKKERVEIEN 4 AS" at bounding box center [81, 55] width 146 height 11
drag, startPoint x: 9, startPoint y: 57, endPoint x: 52, endPoint y: 58, distance: 42.8
click at [200, 0] on html "Kart Mine Tags [PERSON_NAME] © Mapbox © OpenStreetMap Improve this map © Maxar …" at bounding box center [269, 167] width 538 height 335
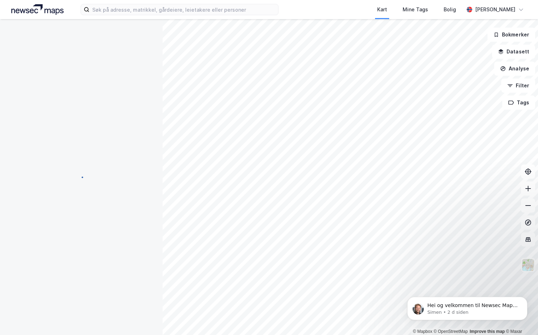
scroll to position [0, 0]
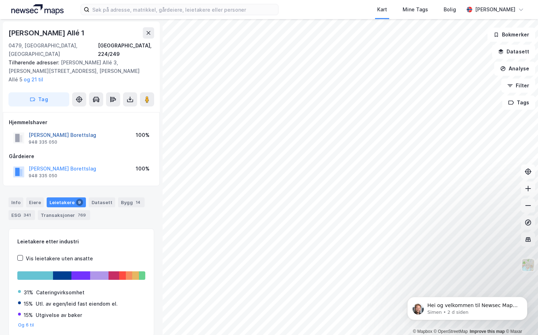
click at [0, 0] on button "[PERSON_NAME] Borettslag" at bounding box center [0, 0] width 0 height 0
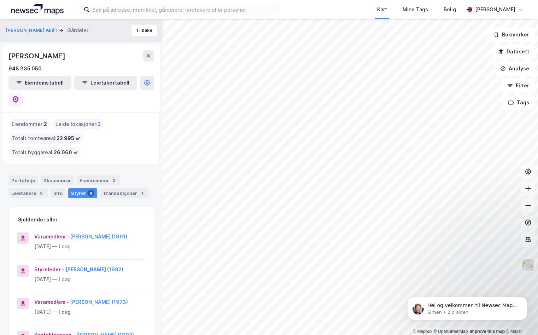
drag, startPoint x: 107, startPoint y: 56, endPoint x: 10, endPoint y: 50, distance: 97.0
click at [10, 50] on div "[PERSON_NAME]" at bounding box center [37, 55] width 58 height 11
drag, startPoint x: 10, startPoint y: 50, endPoint x: 40, endPoint y: 57, distance: 30.8
click at [29, 69] on div "948 335 050" at bounding box center [24, 68] width 33 height 8
drag, startPoint x: 117, startPoint y: 251, endPoint x: 64, endPoint y: 255, distance: 52.8
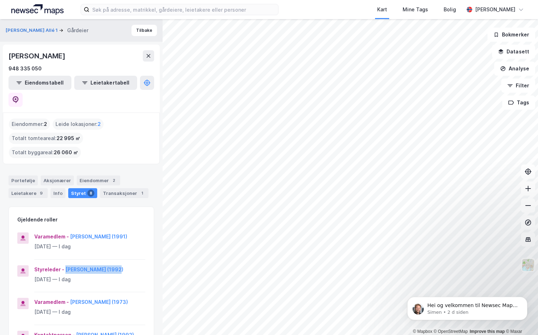
click at [64, 265] on div "Styreleder - [PERSON_NAME] (1992)" at bounding box center [89, 269] width 111 height 8
drag, startPoint x: 64, startPoint y: 255, endPoint x: 92, endPoint y: 255, distance: 27.9
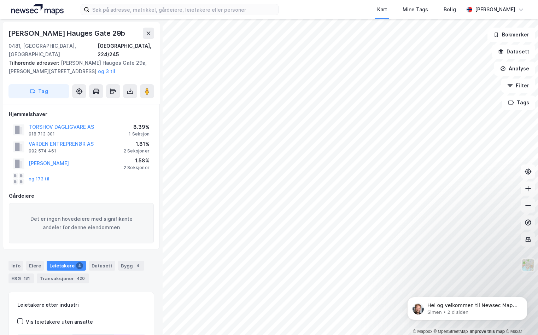
scroll to position [0, 0]
click at [119, 260] on div "Bygg 4" at bounding box center [131, 265] width 26 height 10
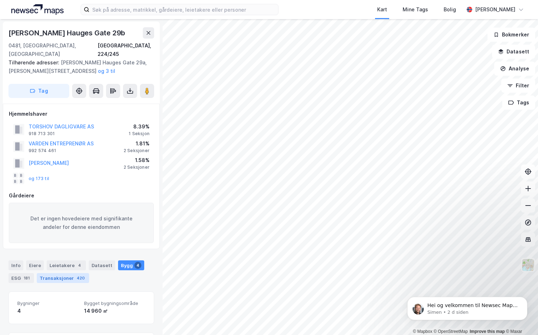
click at [55, 273] on div "Transaksjoner 420" at bounding box center [63, 278] width 52 height 10
click at [30, 260] on div "Eiere" at bounding box center [35, 265] width 18 height 10
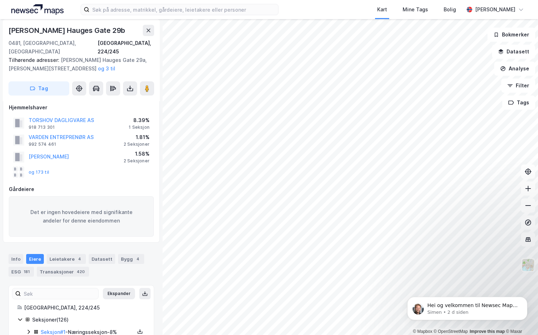
scroll to position [0, 0]
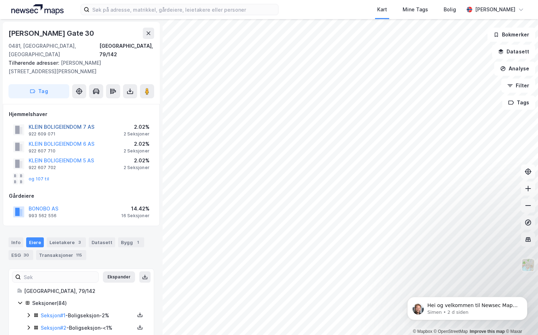
click at [0, 0] on button "KLEIN BOLIGEIENDOM 7 AS" at bounding box center [0, 0] width 0 height 0
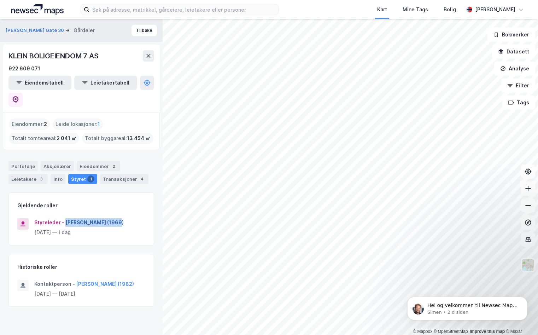
drag, startPoint x: 107, startPoint y: 203, endPoint x: 65, endPoint y: 205, distance: 42.4
click at [65, 218] on div "Styreleder - [PERSON_NAME] (1969)" at bounding box center [89, 222] width 111 height 8
drag, startPoint x: 65, startPoint y: 205, endPoint x: 84, endPoint y: 204, distance: 19.5
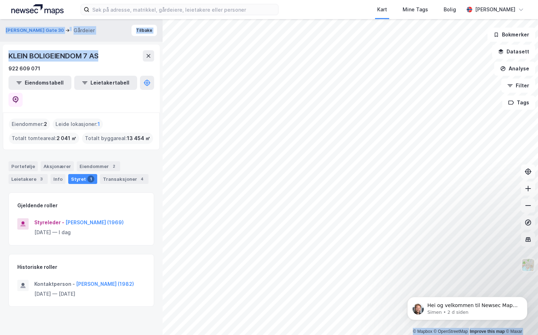
drag, startPoint x: 87, startPoint y: 56, endPoint x: -6, endPoint y: 55, distance: 92.6
click at [0, 55] on html "Kart Mine Tags [PERSON_NAME] © Mapbox © OpenStreetMap Improve this map © Maxar …" at bounding box center [269, 167] width 538 height 335
drag, startPoint x: -6, startPoint y: 55, endPoint x: 10, endPoint y: 54, distance: 15.6
click at [10, 54] on div "KLEIN BOLIGEIENDOM 7 AS" at bounding box center [53, 55] width 91 height 11
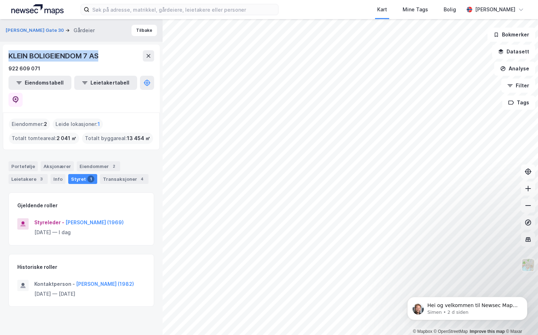
drag, startPoint x: 100, startPoint y: 56, endPoint x: 10, endPoint y: 59, distance: 90.5
click at [10, 59] on div "KLEIN BOLIGEIENDOM 7 AS" at bounding box center [53, 55] width 91 height 11
drag, startPoint x: 10, startPoint y: 59, endPoint x: 59, endPoint y: 56, distance: 48.8
click at [35, 69] on div "922 609 071" at bounding box center [24, 68] width 32 height 8
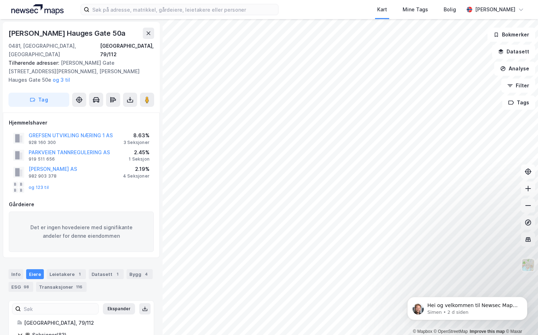
scroll to position [0, 0]
click at [61, 268] on div "Leietakere 1" at bounding box center [66, 273] width 39 height 10
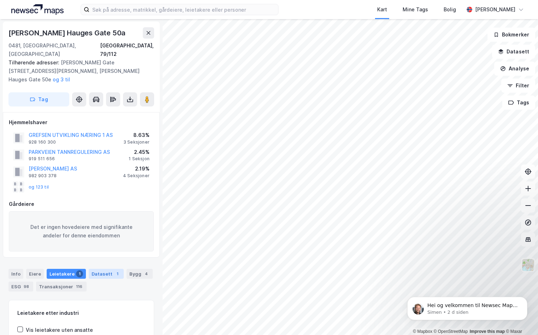
click at [101, 268] on div "Datasett 1" at bounding box center [106, 273] width 35 height 10
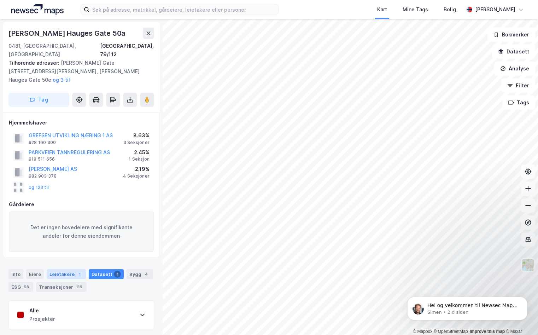
click at [63, 269] on div "Leietakere 1" at bounding box center [66, 274] width 39 height 10
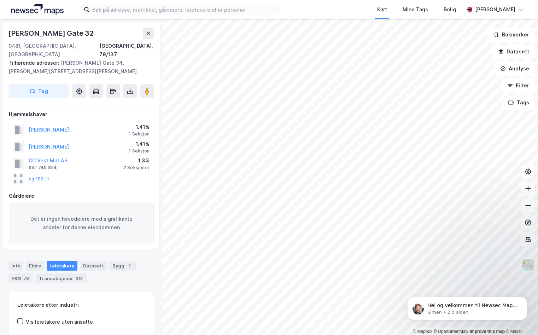
scroll to position [0, 0]
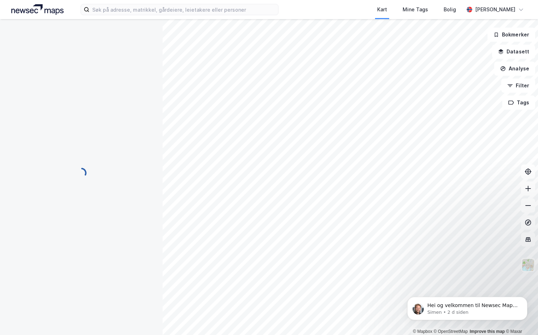
scroll to position [0, 0]
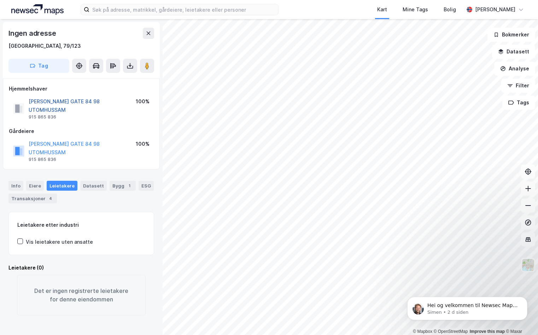
click at [0, 0] on button "[PERSON_NAME] GATE 84 98 UTOMHUSSAM" at bounding box center [0, 0] width 0 height 0
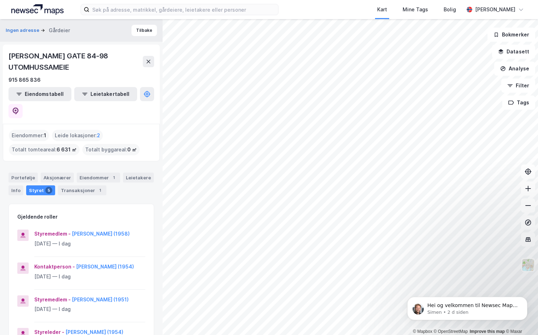
click at [65, 67] on div "[PERSON_NAME] GATE 84-98 UTOMHUSSAMEIE" at bounding box center [75, 61] width 134 height 23
drag, startPoint x: 65, startPoint y: 67, endPoint x: 75, endPoint y: 66, distance: 10.0
click at [75, 66] on div "[PERSON_NAME] GATE 84-98 UTOMHUSSAMEIE" at bounding box center [75, 61] width 134 height 23
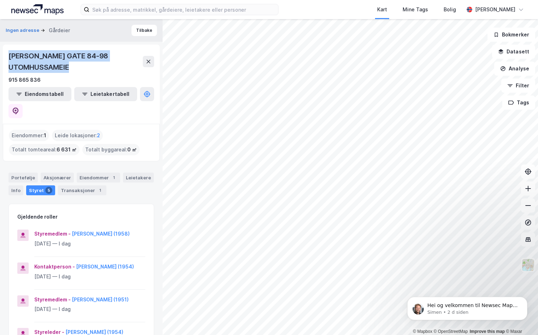
drag, startPoint x: 70, startPoint y: 67, endPoint x: 7, endPoint y: 57, distance: 62.9
click at [7, 57] on div "[PERSON_NAME] GATE 84-98 UTOMHUSSAMEIE 915 865 836 Eiendomstabell Leietakertabe…" at bounding box center [81, 84] width 157 height 79
drag, startPoint x: 7, startPoint y: 57, endPoint x: 56, endPoint y: 55, distance: 48.4
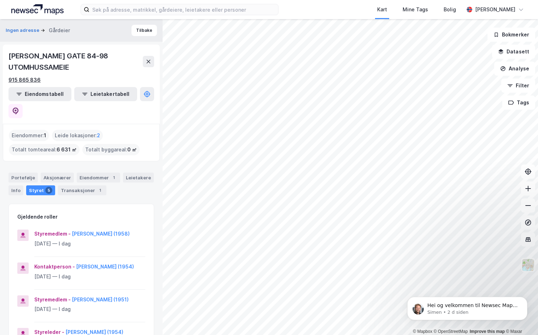
click at [26, 82] on div "915 865 836" at bounding box center [24, 80] width 32 height 8
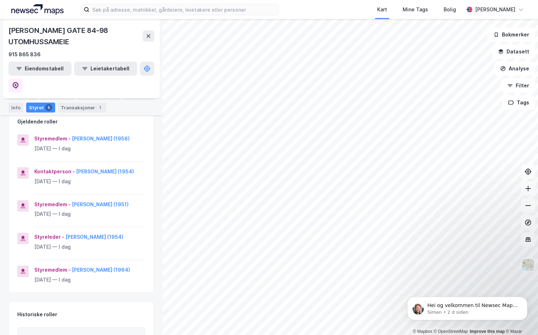
scroll to position [106, 0]
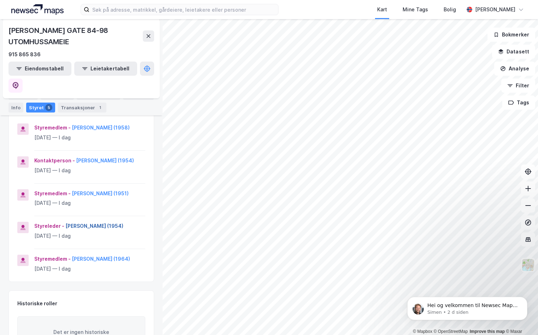
drag, startPoint x: 135, startPoint y: 216, endPoint x: 65, endPoint y: 219, distance: 70.3
click at [65, 221] on div "Styreleder - [PERSON_NAME] (1954)" at bounding box center [89, 225] width 111 height 8
drag, startPoint x: 65, startPoint y: 219, endPoint x: 93, endPoint y: 215, distance: 28.5
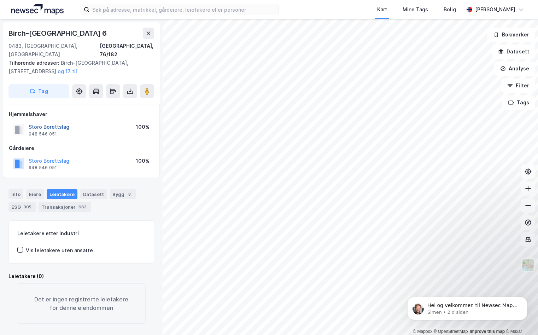
click at [0, 0] on button "Storo Borettslag" at bounding box center [0, 0] width 0 height 0
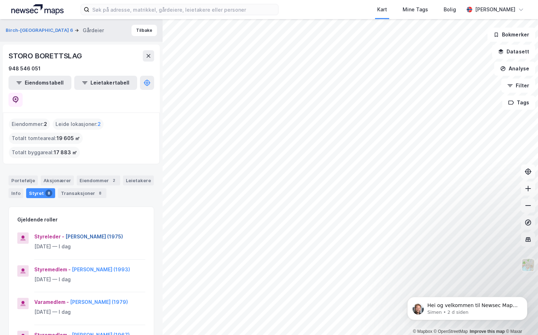
drag, startPoint x: 126, startPoint y: 203, endPoint x: 65, endPoint y: 205, distance: 61.9
click at [65, 232] on div "Styreleder - [PERSON_NAME] (1975)" at bounding box center [89, 236] width 111 height 8
drag, startPoint x: 65, startPoint y: 205, endPoint x: 86, endPoint y: 203, distance: 21.7
click at [32, 68] on div "948 546 051" at bounding box center [24, 68] width 32 height 8
drag, startPoint x: 84, startPoint y: 56, endPoint x: 9, endPoint y: 56, distance: 74.9
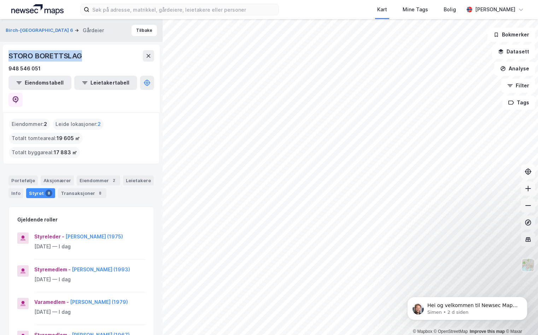
click at [9, 56] on div "STORO BORETTSLAG" at bounding box center [81, 55] width 146 height 11
drag, startPoint x: 9, startPoint y: 56, endPoint x: 52, endPoint y: 57, distance: 43.1
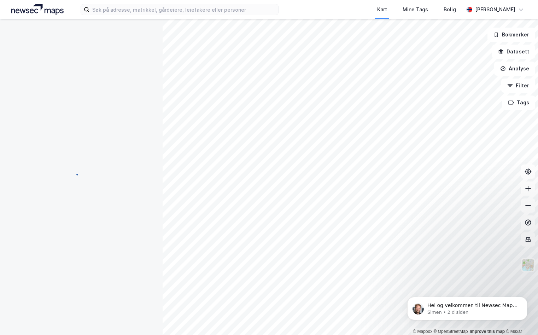
scroll to position [0, 0]
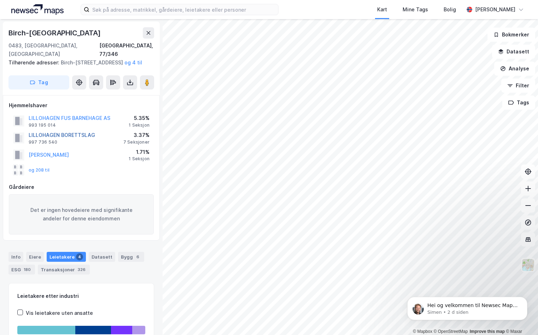
click at [0, 0] on button "LILLOHAGEN BORETTSLAG" at bounding box center [0, 0] width 0 height 0
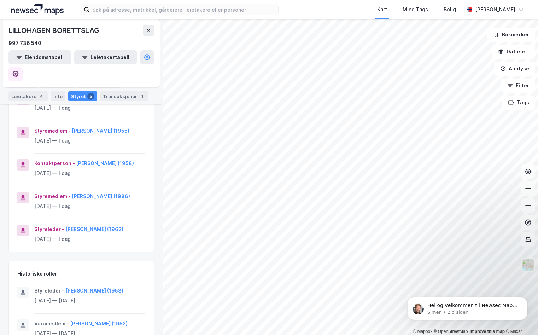
scroll to position [141, 0]
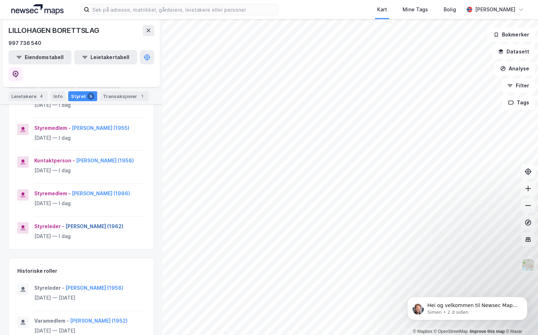
drag, startPoint x: 125, startPoint y: 219, endPoint x: 65, endPoint y: 222, distance: 59.8
click at [65, 222] on div "Styreleder - [PERSON_NAME] (1962)" at bounding box center [89, 226] width 111 height 8
drag, startPoint x: 65, startPoint y: 222, endPoint x: 91, endPoint y: 222, distance: 26.1
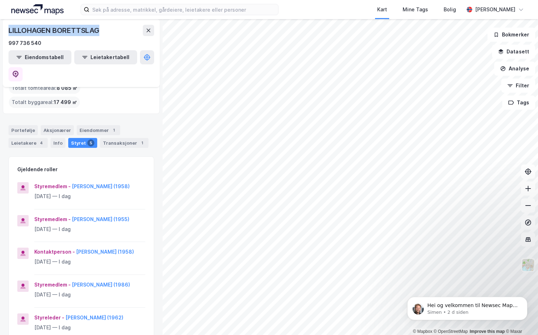
scroll to position [35, 0]
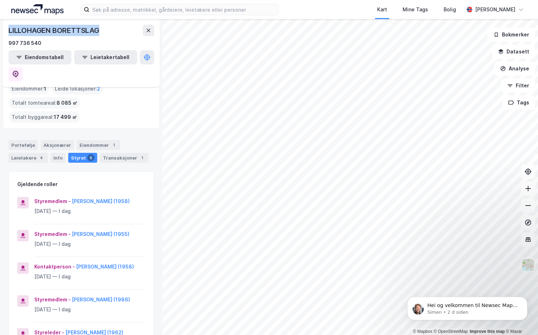
drag, startPoint x: 100, startPoint y: 30, endPoint x: 8, endPoint y: 24, distance: 92.0
click at [8, 24] on div "LILLOHAGEN BORETTSLAG 997 736 540 Eiendomstabell Leietakertabell" at bounding box center [81, 53] width 157 height 68
click at [25, 45] on div "997 736 540" at bounding box center [24, 43] width 33 height 8
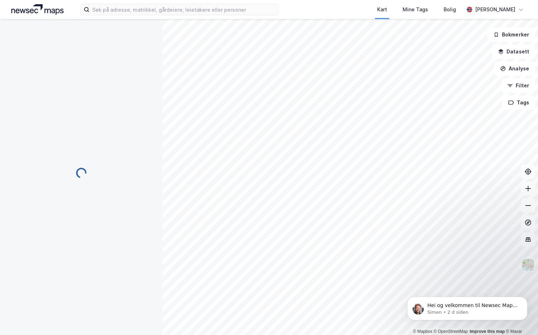
scroll to position [0, 0]
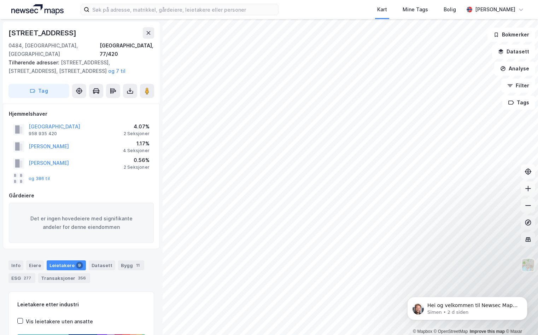
click at [59, 33] on div "[STREET_ADDRESS]" at bounding box center [42, 32] width 69 height 11
click at [123, 260] on div "Bygg 11" at bounding box center [131, 265] width 26 height 10
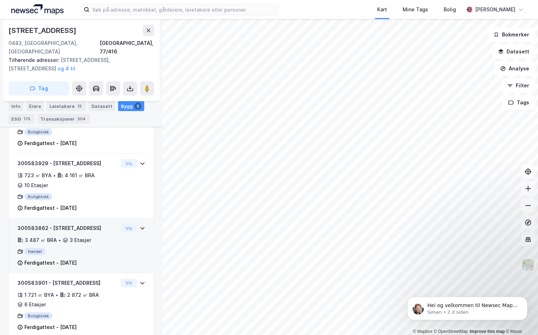
scroll to position [293, 0]
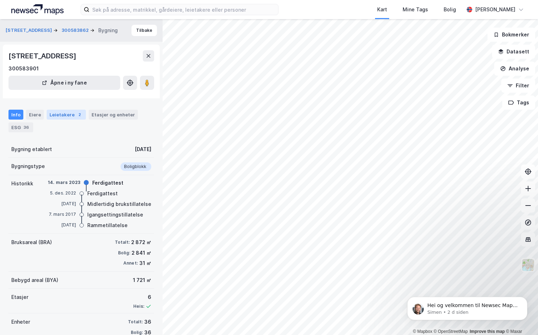
click at [62, 116] on div "Leietakere 2" at bounding box center [66, 114] width 39 height 10
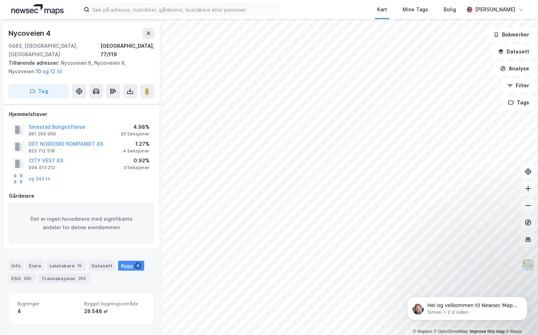
scroll to position [4, 0]
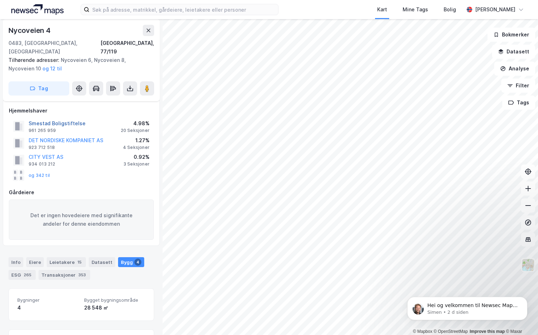
click at [0, 0] on button "Smestad Boligstiftelse" at bounding box center [0, 0] width 0 height 0
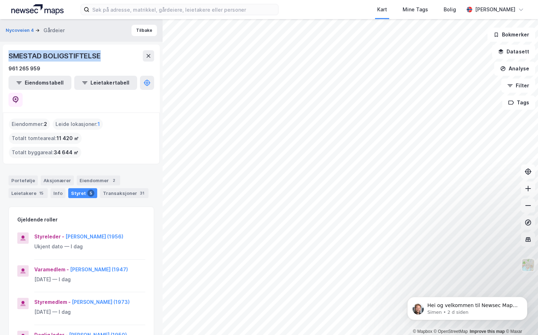
drag, startPoint x: 106, startPoint y: 55, endPoint x: 10, endPoint y: 56, distance: 95.4
click at [10, 56] on div "SMESTAD BOLIGSTIFTELSE" at bounding box center [81, 55] width 146 height 11
drag, startPoint x: 10, startPoint y: 56, endPoint x: 49, endPoint y: 55, distance: 39.2
click at [34, 68] on div "961 265 959" at bounding box center [24, 68] width 32 height 8
drag, startPoint x: 136, startPoint y: 204, endPoint x: 65, endPoint y: 209, distance: 71.5
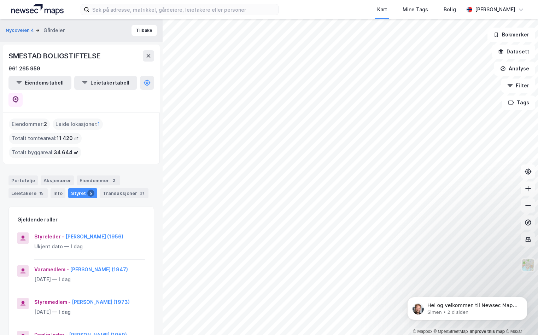
click at [65, 232] on div "Styreleder - [PERSON_NAME] (1956)" at bounding box center [89, 236] width 111 height 8
drag, startPoint x: 65, startPoint y: 209, endPoint x: 99, endPoint y: 207, distance: 34.3
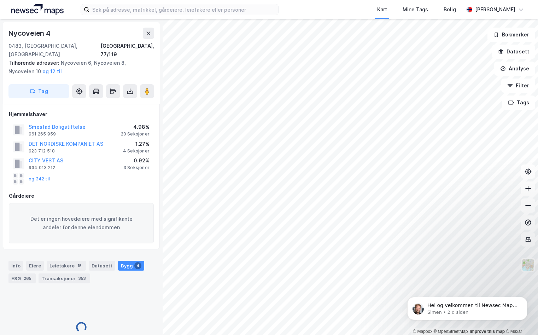
scroll to position [4, 0]
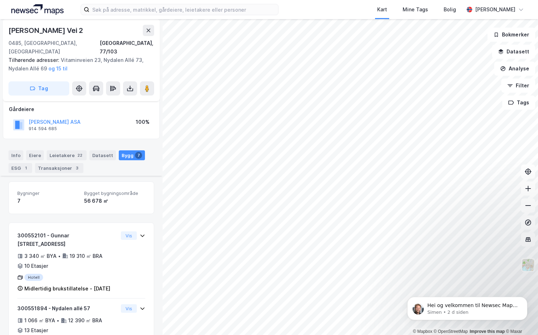
scroll to position [405, 0]
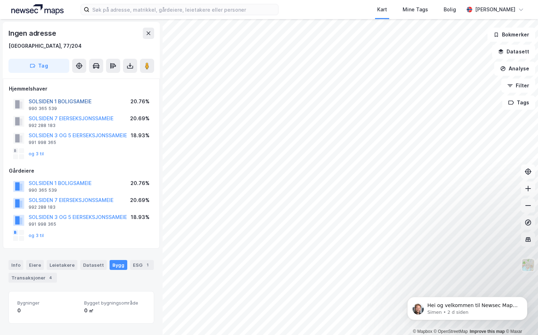
click at [0, 0] on button "SOLSIDEN 1 BOLIGSAMEIE" at bounding box center [0, 0] width 0 height 0
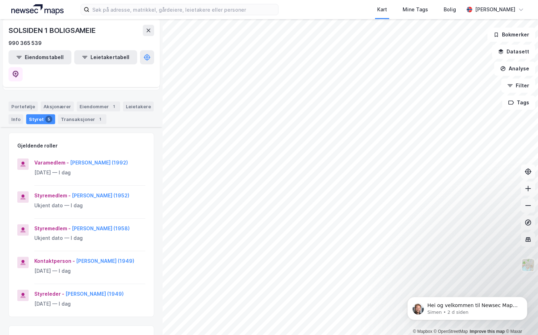
scroll to position [71, 0]
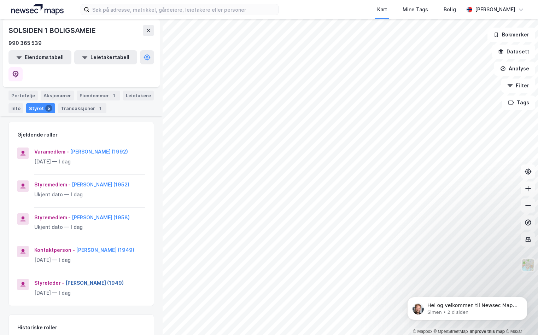
drag, startPoint x: 66, startPoint y: 289, endPoint x: 64, endPoint y: 282, distance: 7.6
click at [64, 282] on div "Styreleder - [PERSON_NAME] (1949)" at bounding box center [89, 282] width 111 height 8
drag, startPoint x: 64, startPoint y: 282, endPoint x: 100, endPoint y: 283, distance: 35.3
click at [36, 42] on div "990 365 539" at bounding box center [24, 43] width 33 height 8
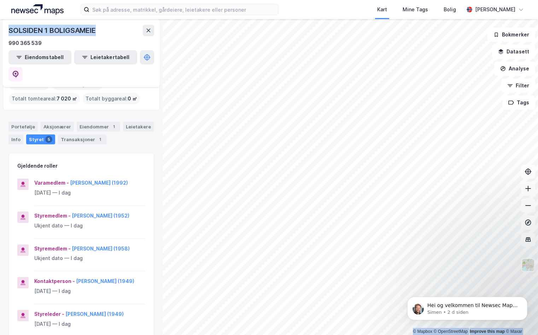
scroll to position [37, 0]
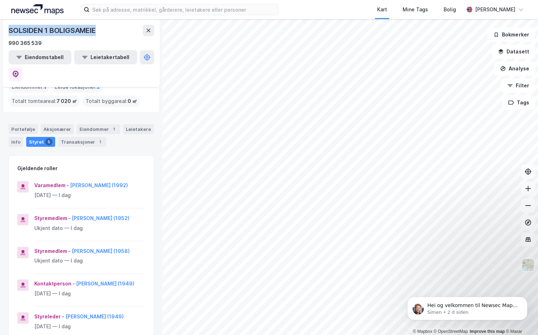
drag, startPoint x: 99, startPoint y: 29, endPoint x: 8, endPoint y: 27, distance: 90.8
click at [8, 27] on div "SOLSIDEN 1 BOLIGSAMEIE 990 365 539 Eiendomstabell Leietakertabell" at bounding box center [81, 53] width 157 height 68
